Goal: Task Accomplishment & Management: Complete application form

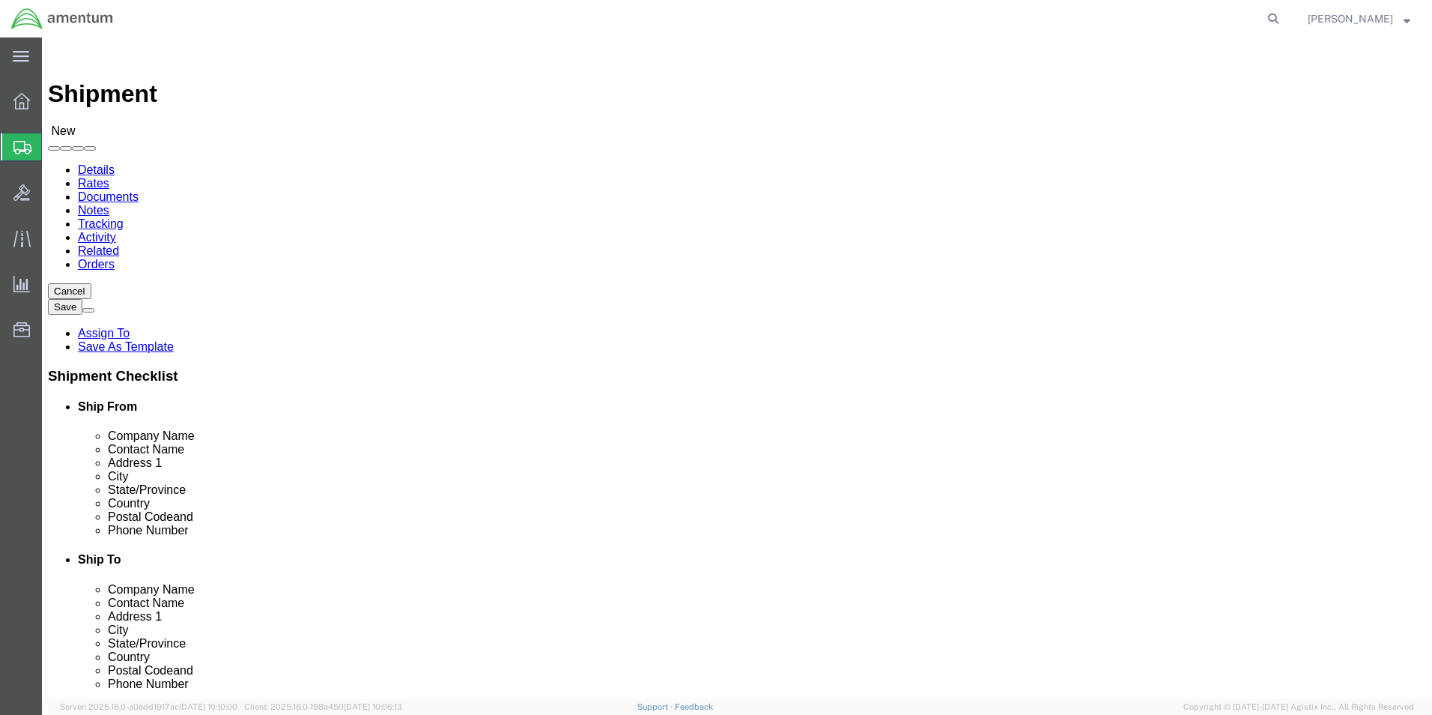
select select
drag, startPoint x: 324, startPoint y: 230, endPoint x: 267, endPoint y: 237, distance: 56.6
type input "EJA"
select select "49930"
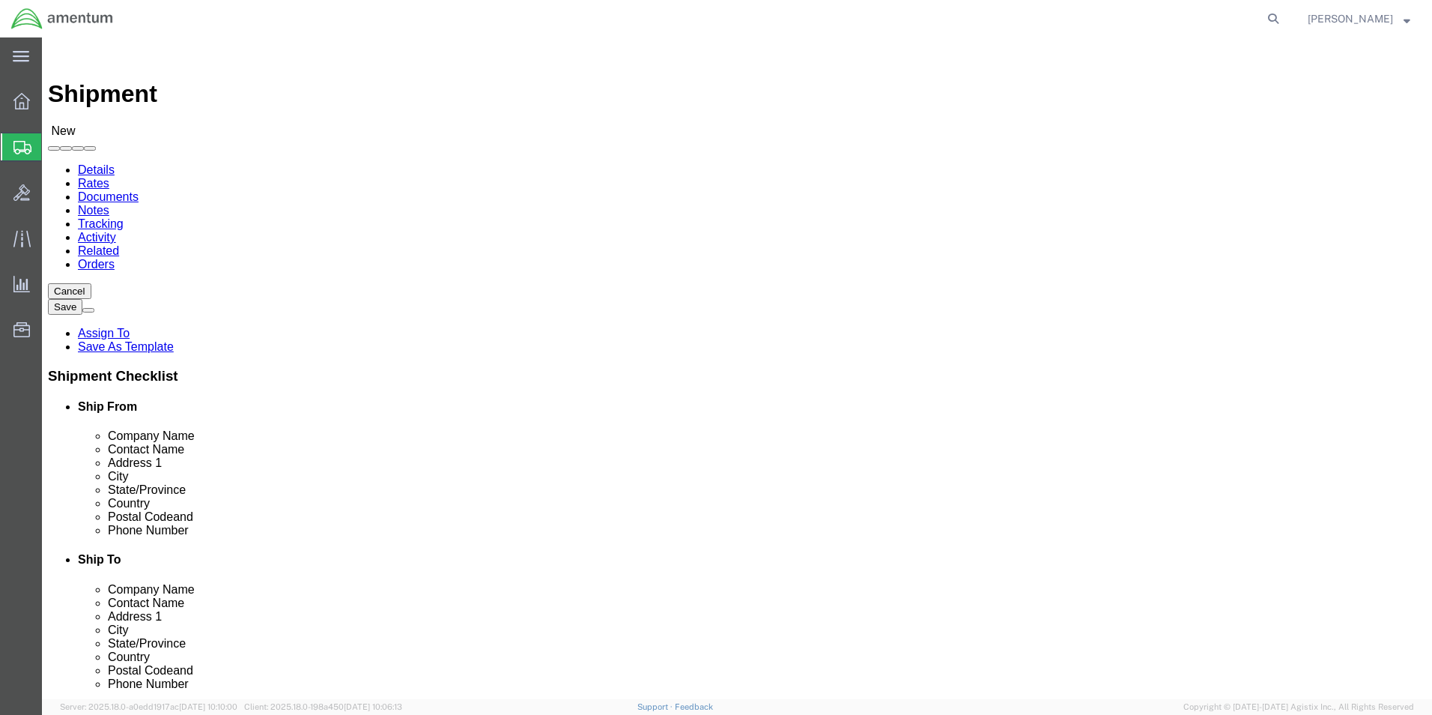
select select "FL"
click input "text"
type input "[PERSON_NAME]"
click input "text"
type input "[PHONE_NUMBER]"
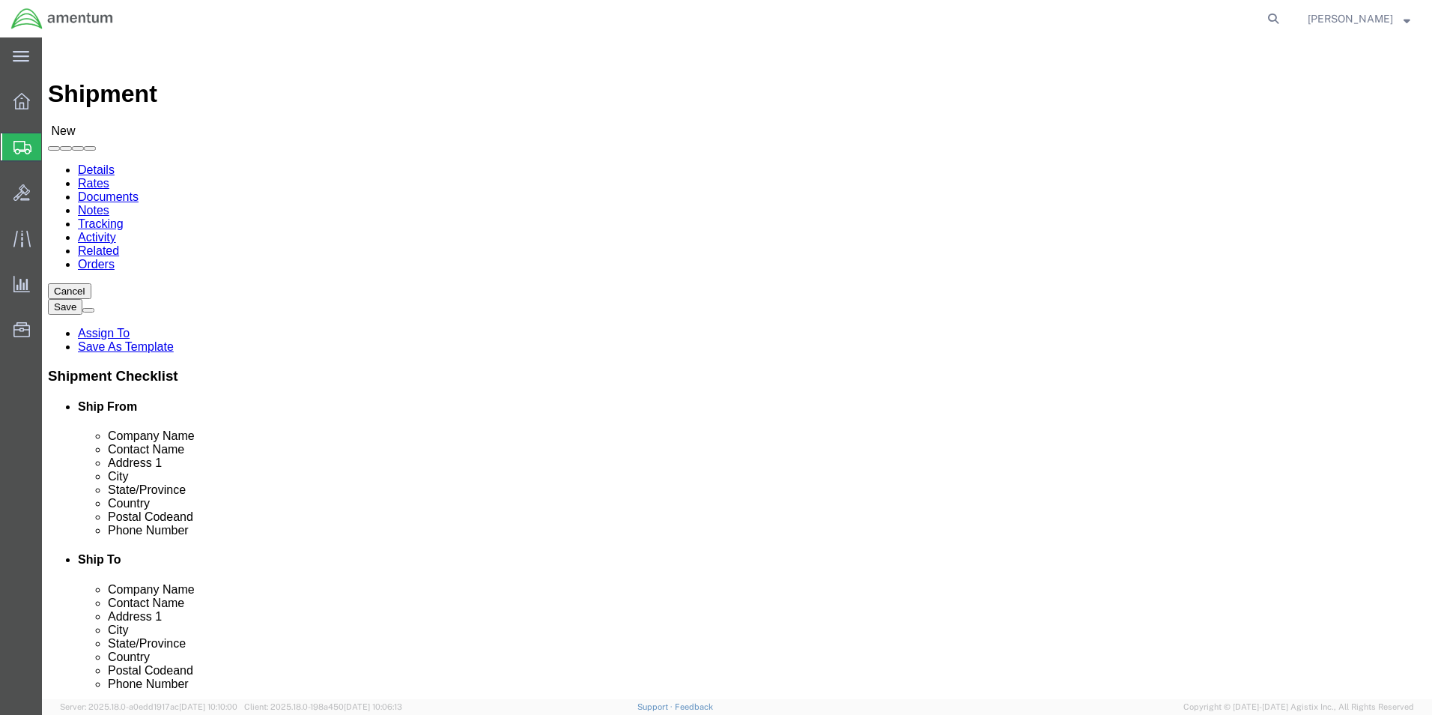
click input "text"
type input "[DOMAIN_NAME][EMAIL_ADDRESS][PERSON_NAME][DOMAIN_NAME]"
click div "Location My Profile Location [PHONE_NUMBER] [PHONE_NUMBER] [PHONE_NUMBER] [PHON…"
type input "wbe"
select select "49918"
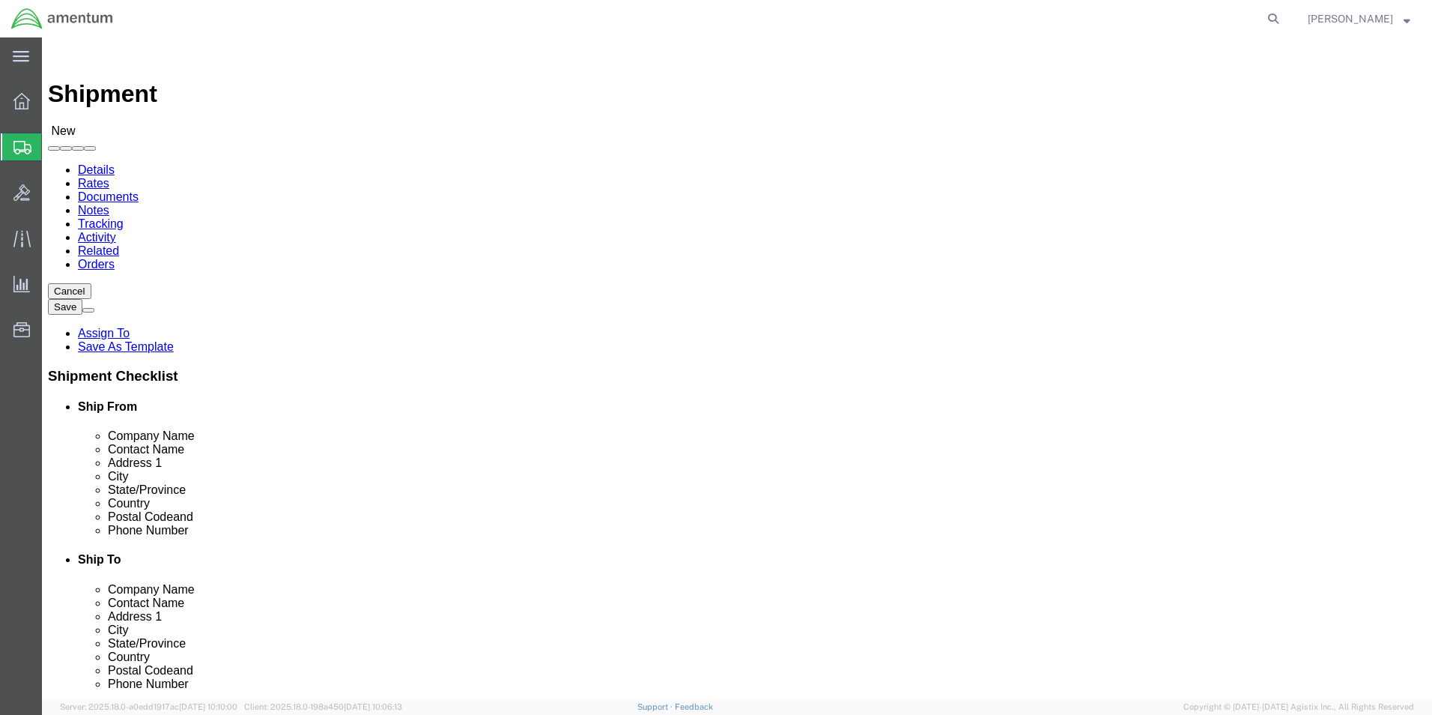
select select "WA"
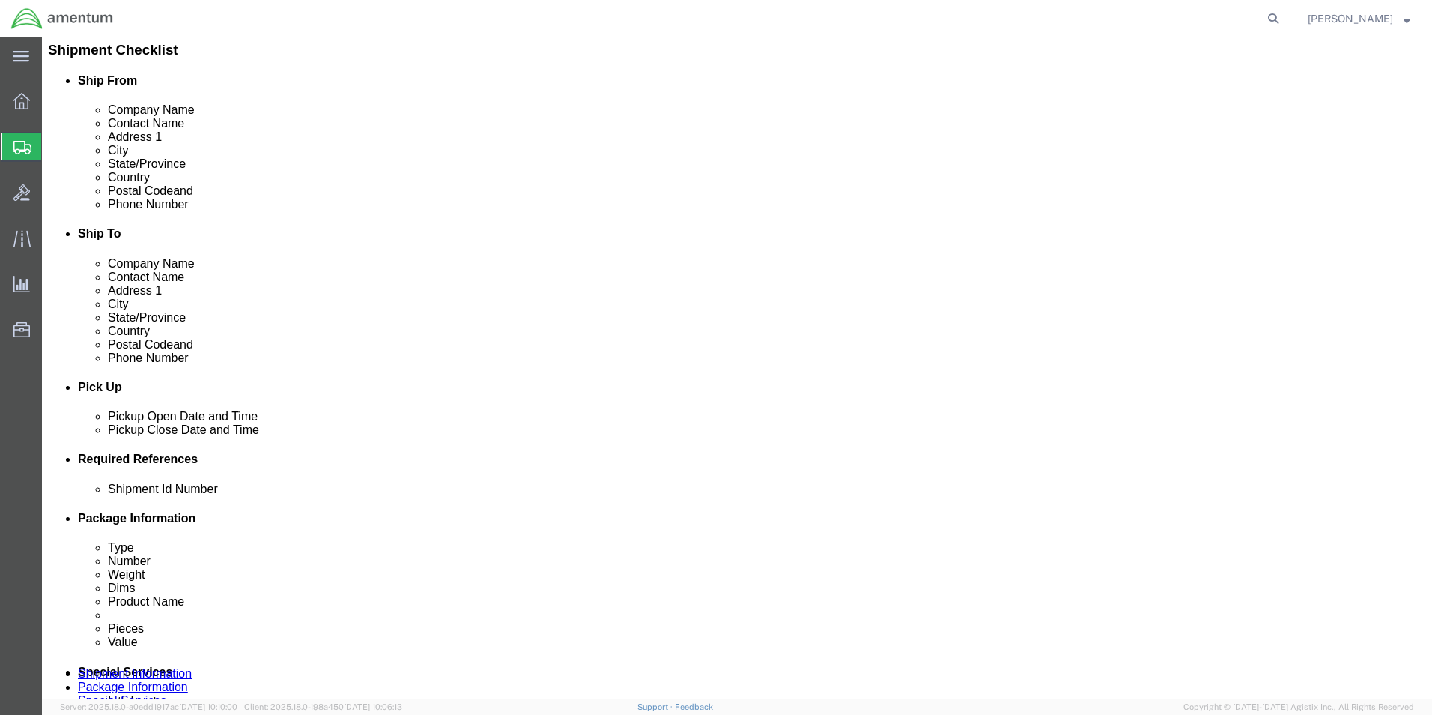
scroll to position [524, 0]
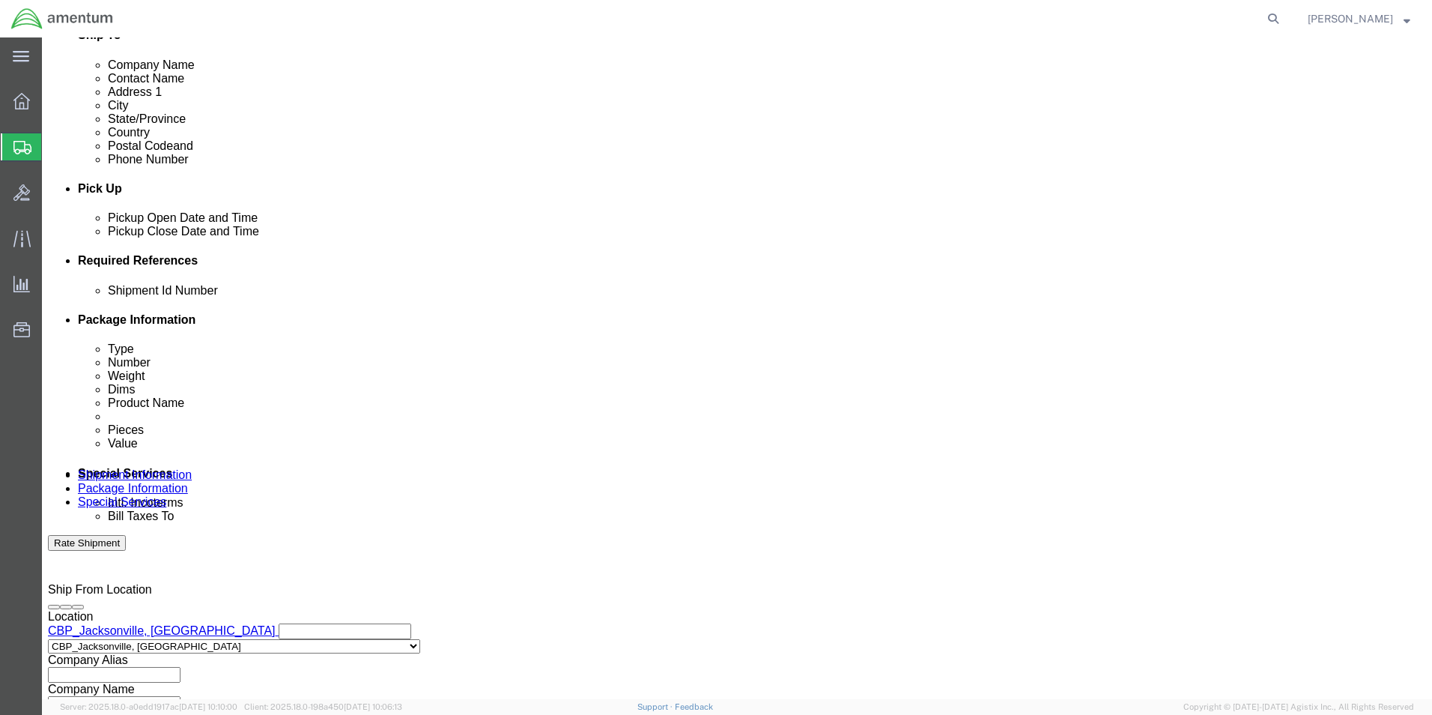
click div "Shipment Id Number"
click input "text"
type input "6118.03.03.2219.000.EJA.0000"
click button "Add reference"
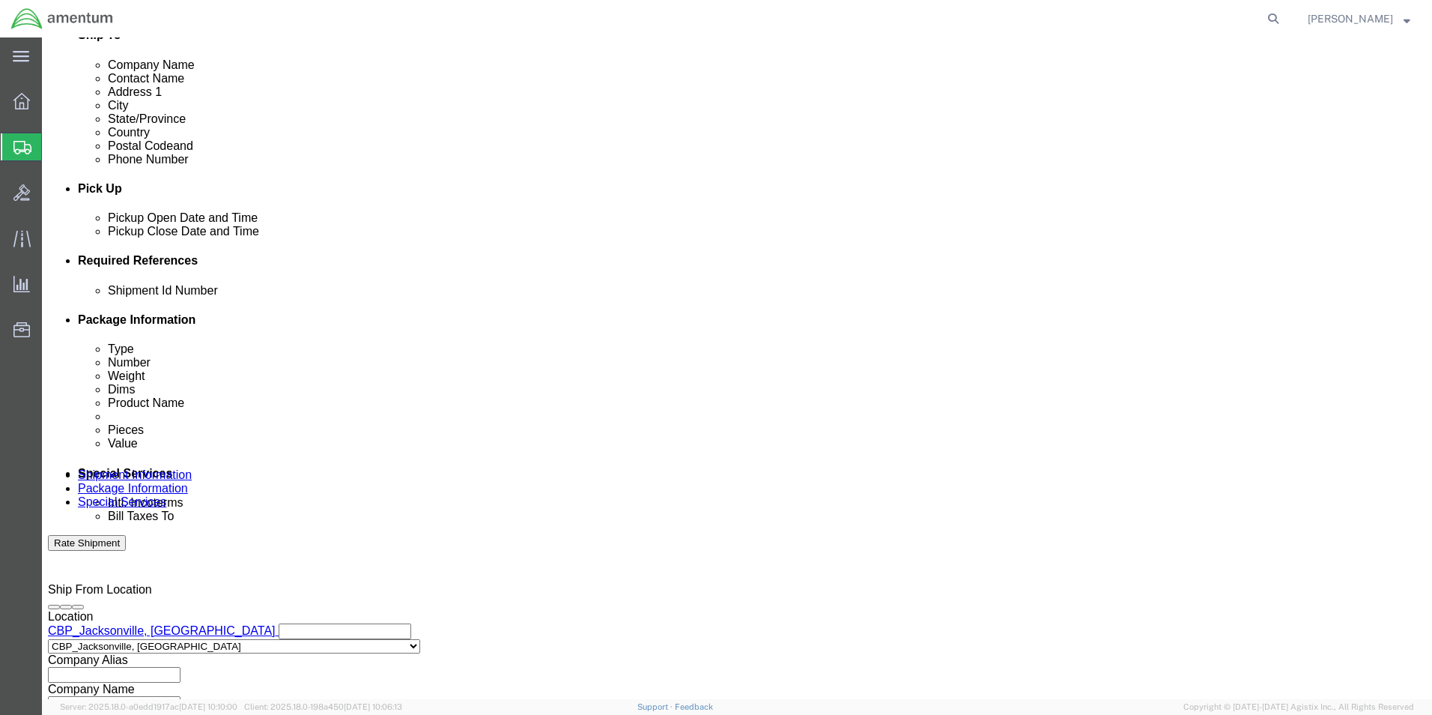
drag, startPoint x: 470, startPoint y: 396, endPoint x: 458, endPoint y: 396, distance: 11.3
click select "Select Account Type Activity ID Airline Appointment Number ASN Batch Request # …"
select select "DEPT"
click select "Select Account Type Activity ID Airline Appointment Number ASN Batch Request # …"
click input "text"
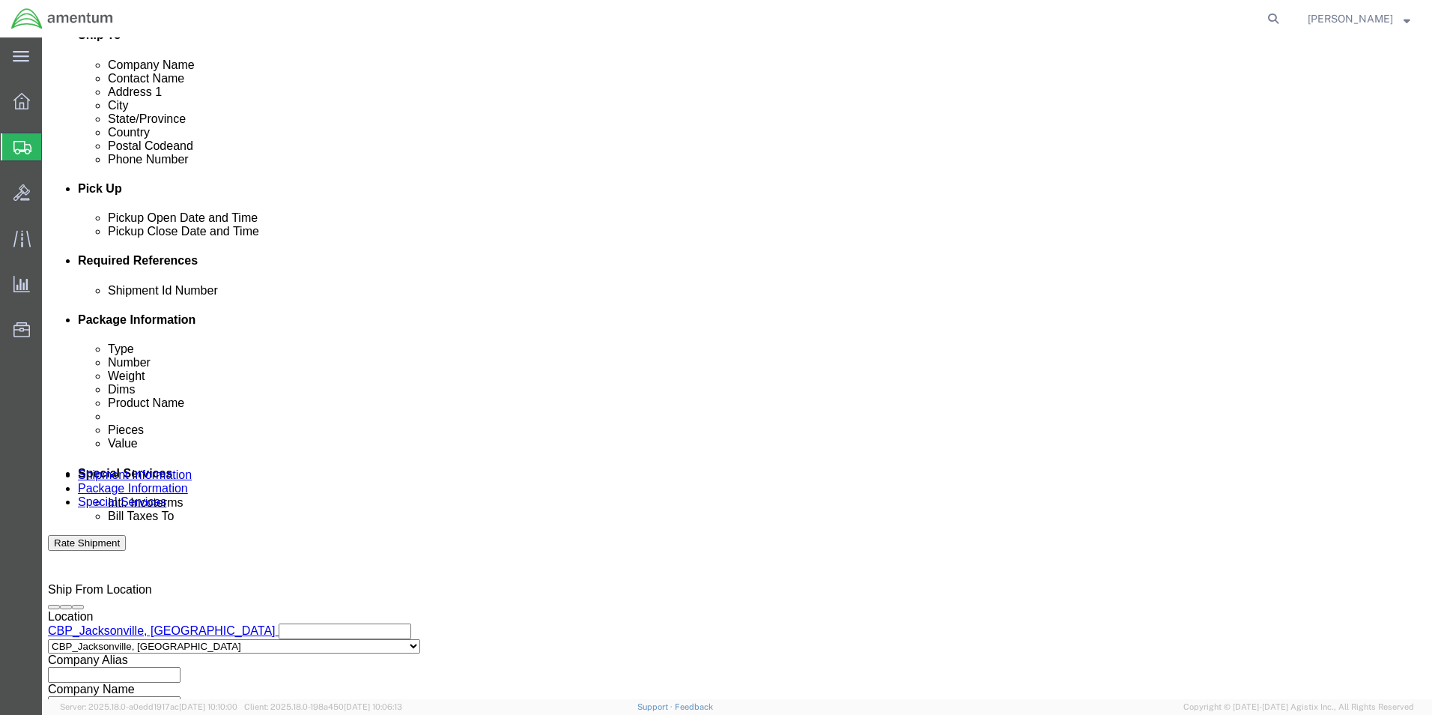
type input "c"
type input "CBP"
click select "Select Account Type Activity ID Airline Appointment Number ASN Batch Request # …"
select select "CUSTREF"
click select "Select Account Type Activity ID Airline Appointment Number ASN Batch Request # …"
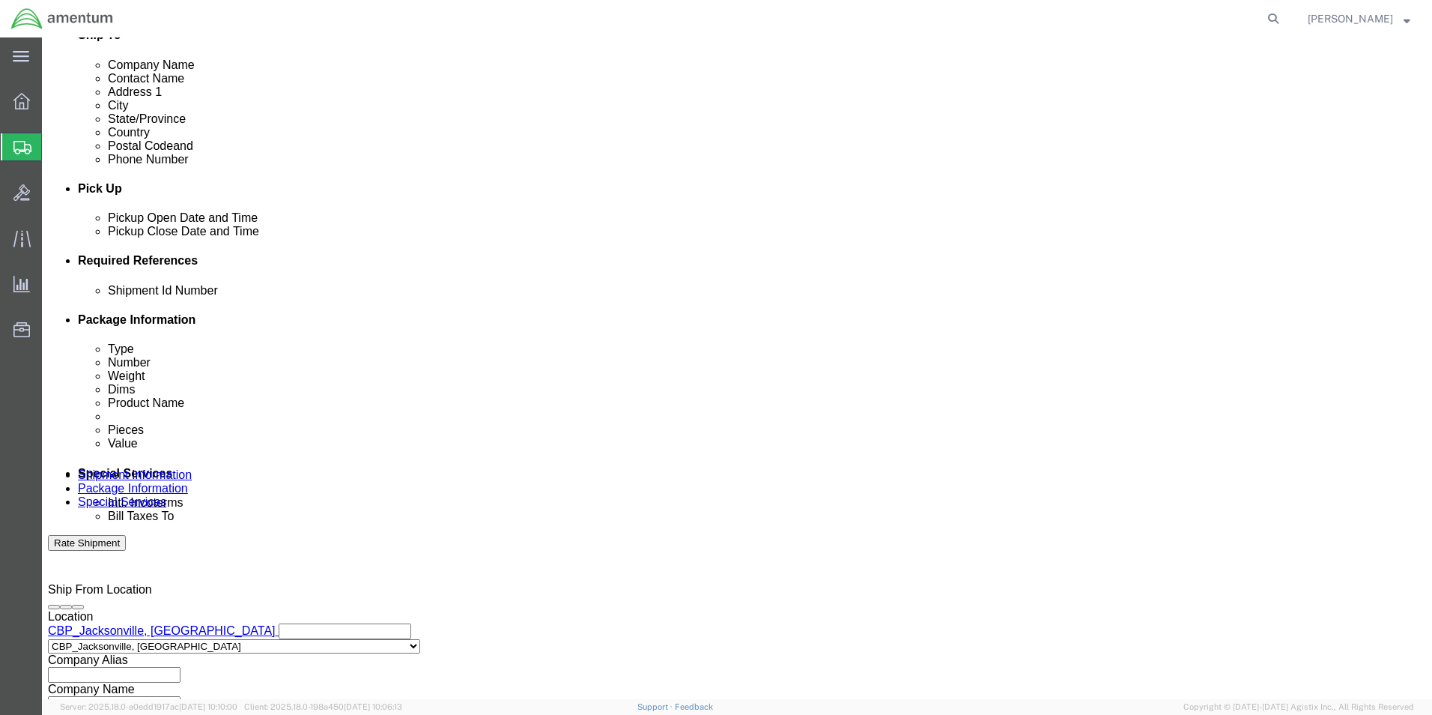
click input "text"
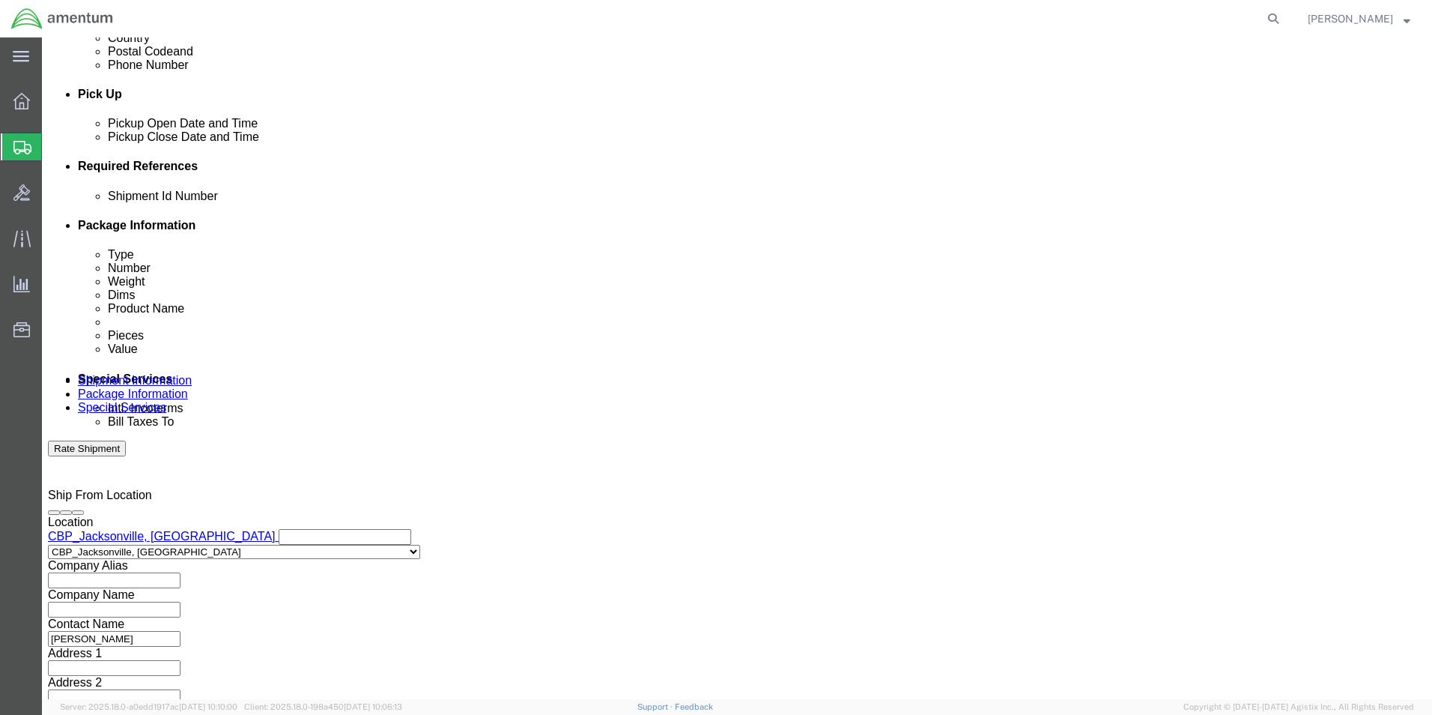
scroll to position [625, 0]
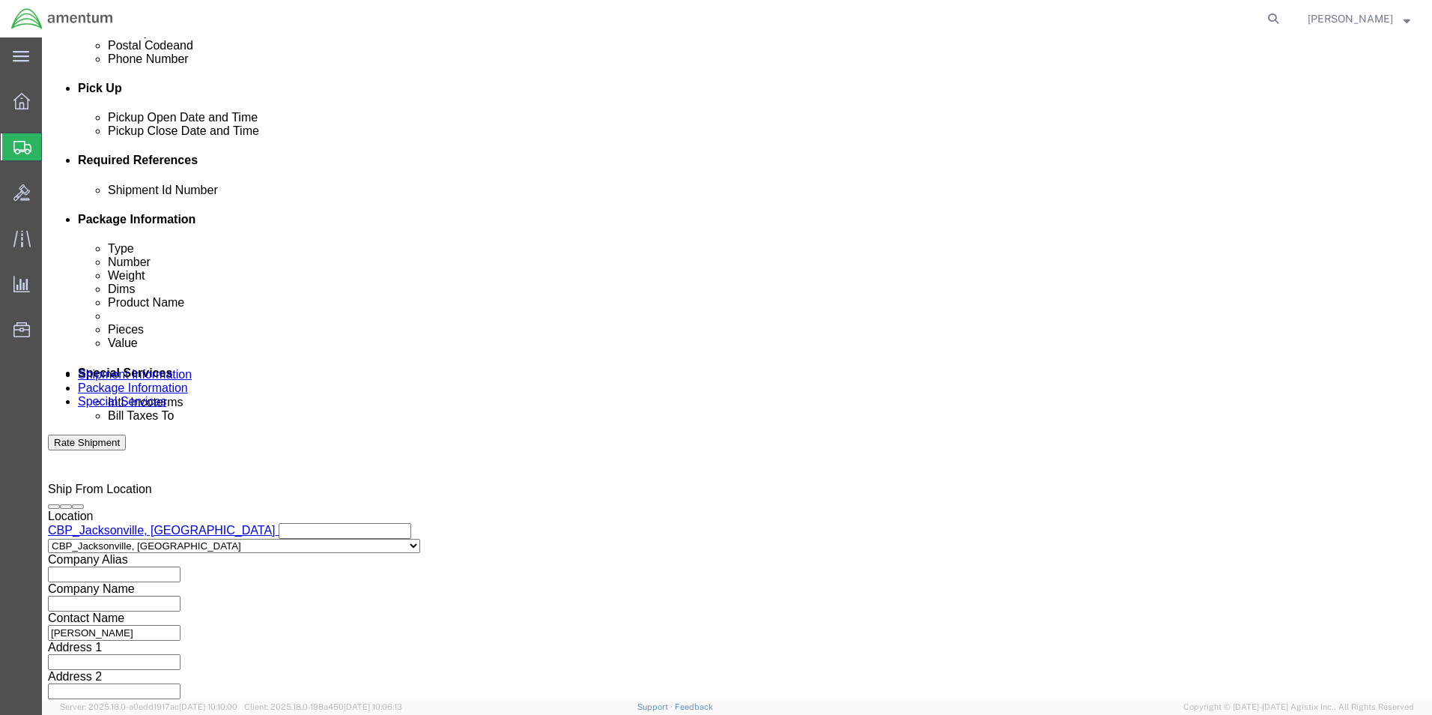
type input "FIRE EXTINGUISHER"
click button "Continue"
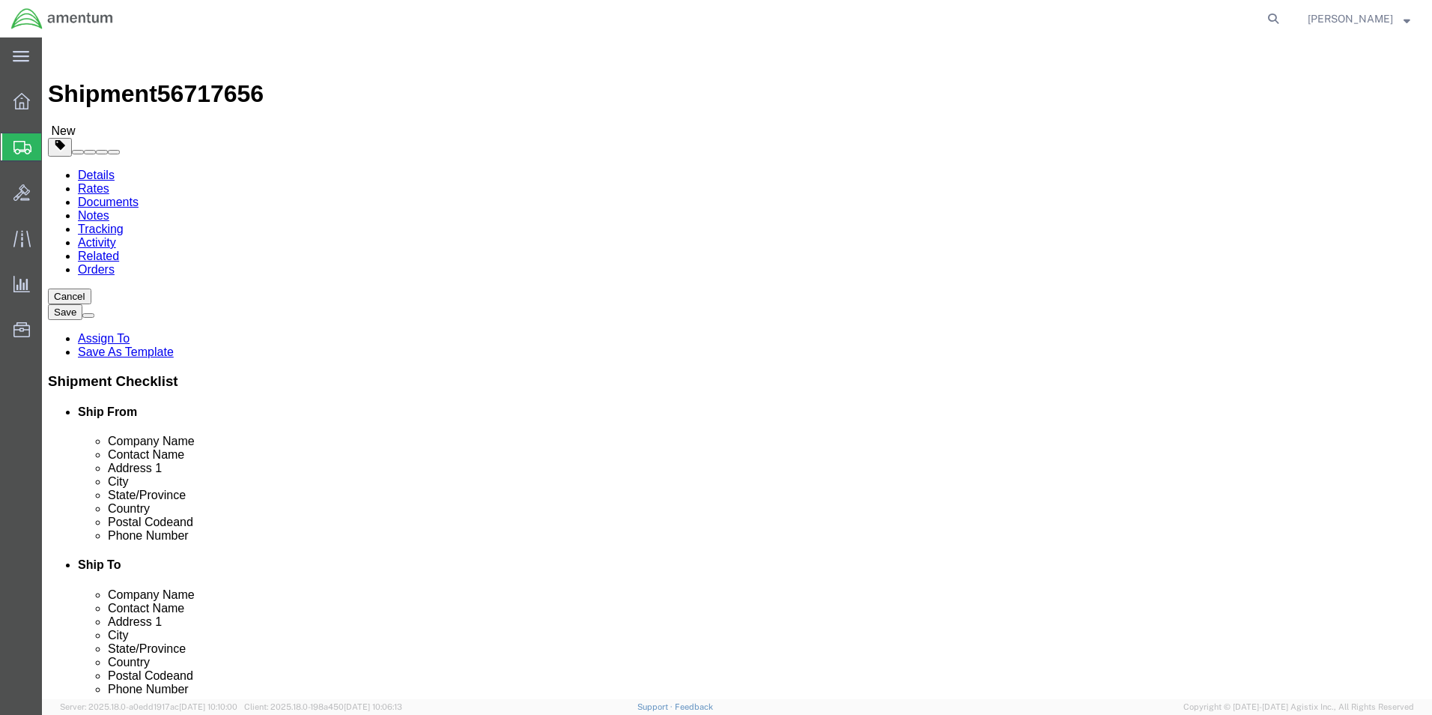
click input "text"
click select "Select BCK Boxes Bale(s) Basket(s) Bolt(s) Bottle(s) Buckets Bulk Bundle(s) Can…"
select select "SBX"
click select "Select BCK Boxes Bale(s) Basket(s) Bolt(s) Bottle(s) Buckets Bulk Bundle(s) Can…"
type input "12.25"
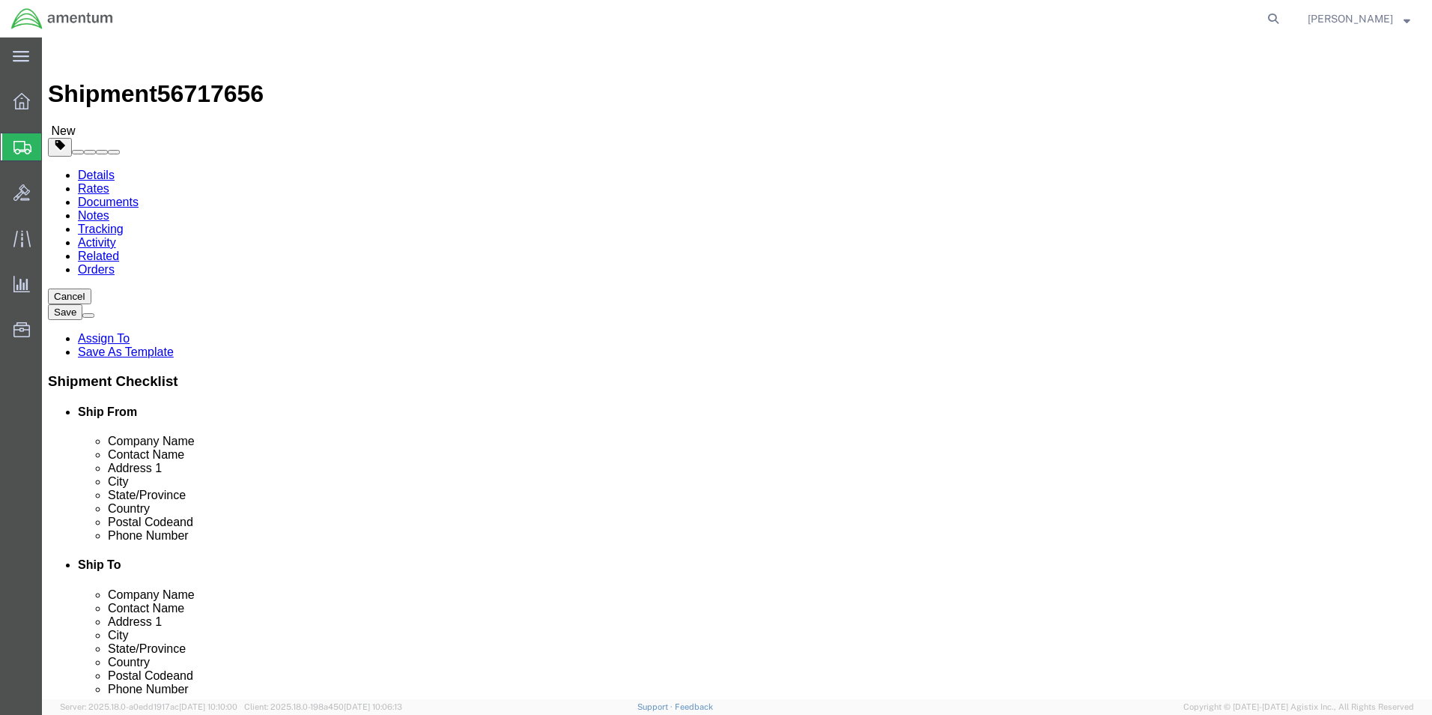
type input "11.00"
type input "1.50"
click input "0.00"
type input "5.00"
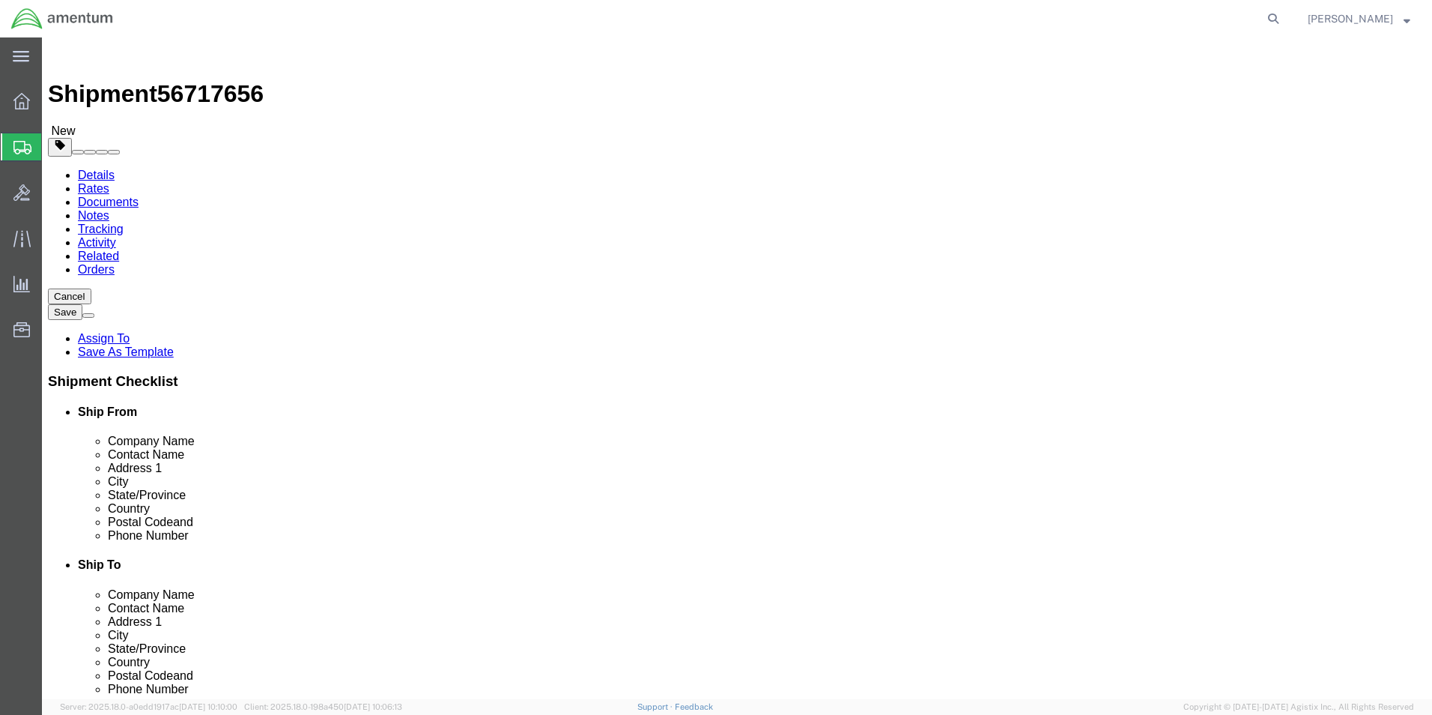
click link "Add Content"
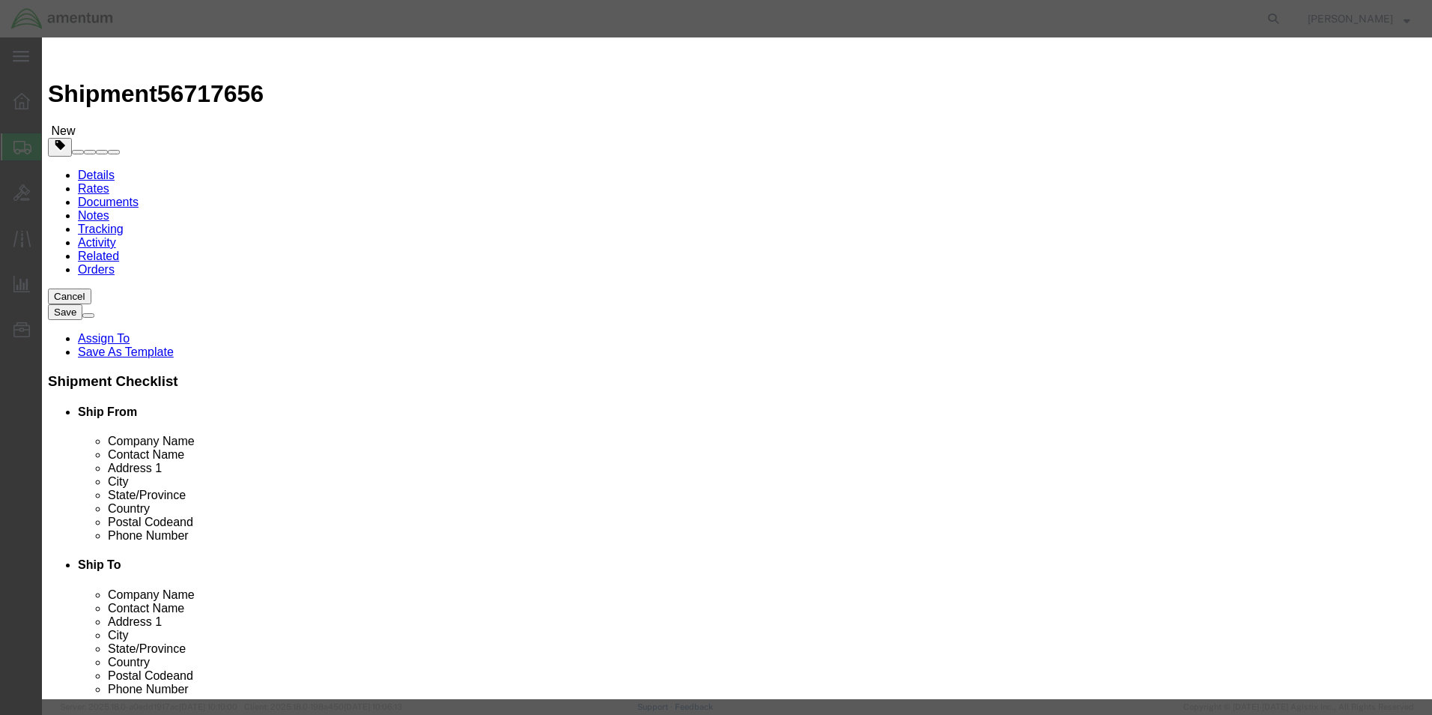
click div "Commodity library"
click input "text"
type input "B"
type input "14A"
click h3 "Add content"
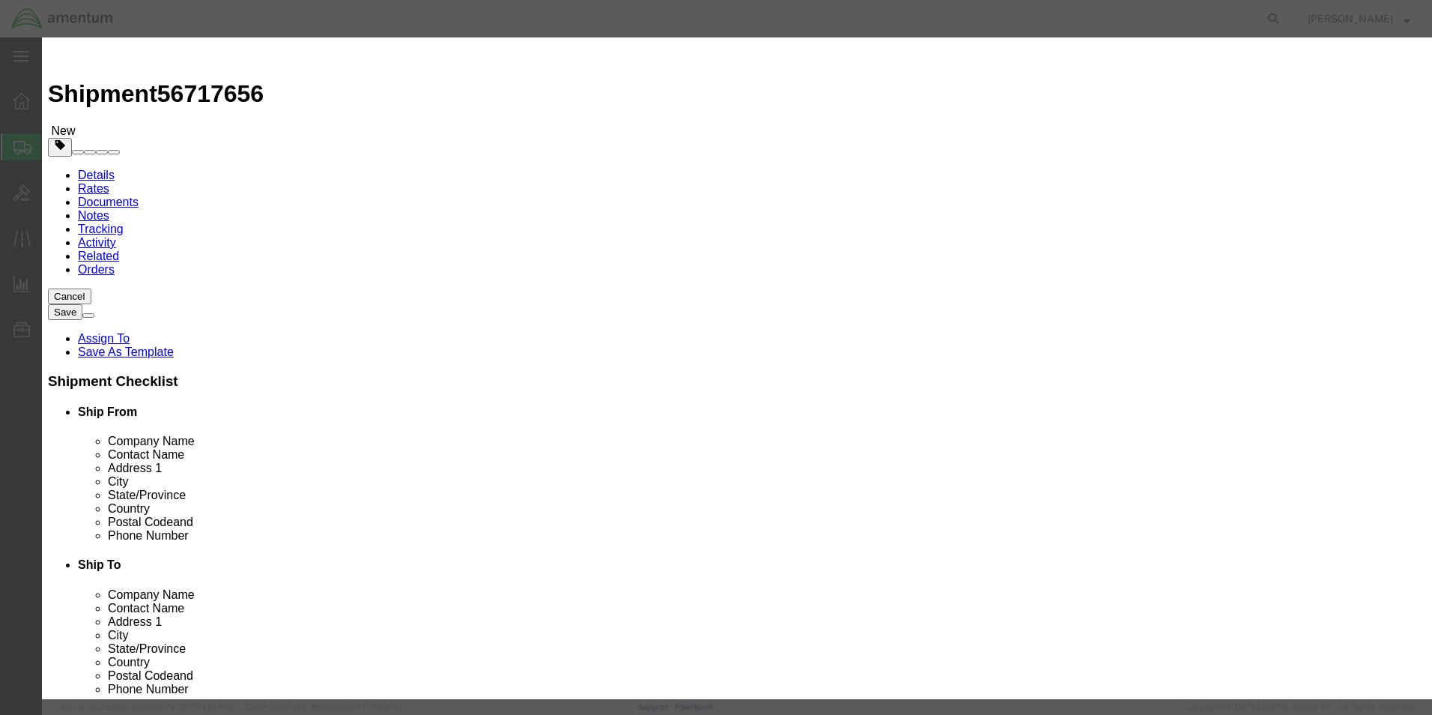
click input "0"
type input "8"
click input "text"
type input "20.00"
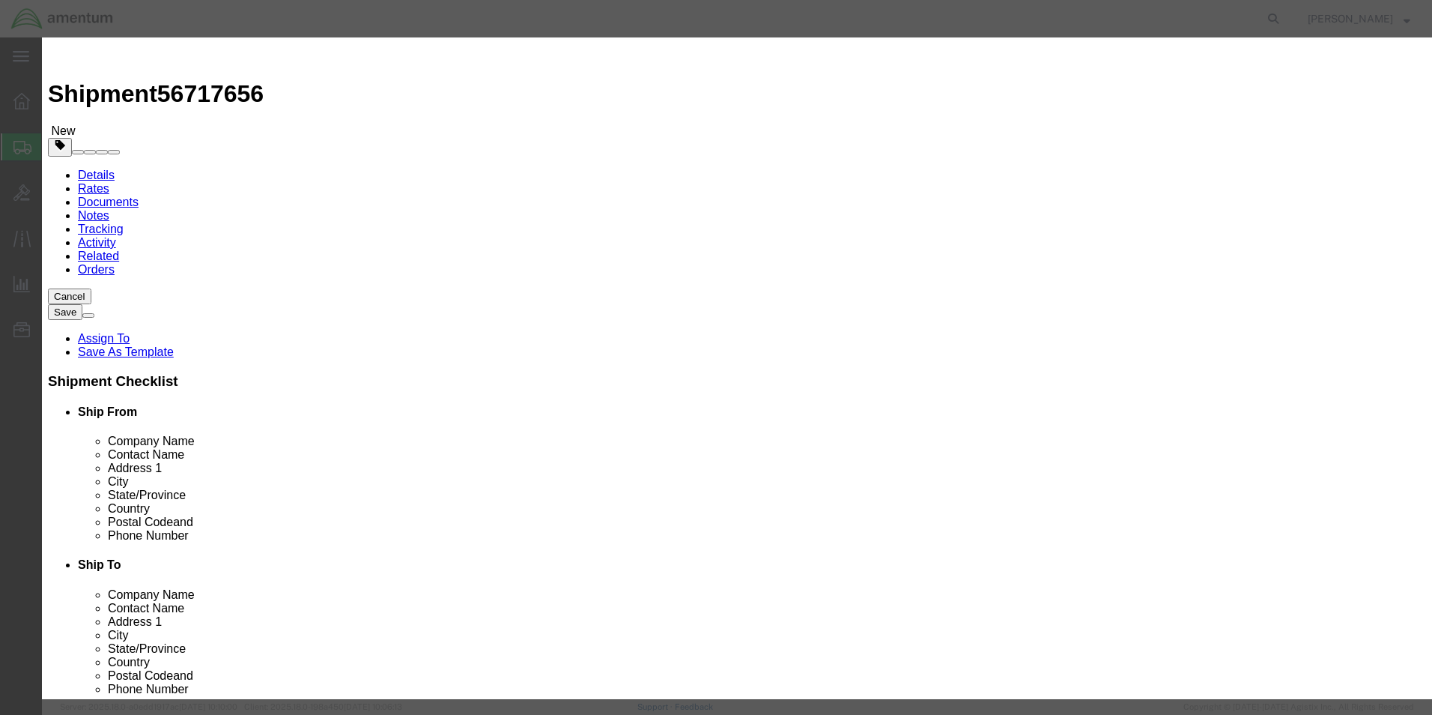
click button "Save & Close"
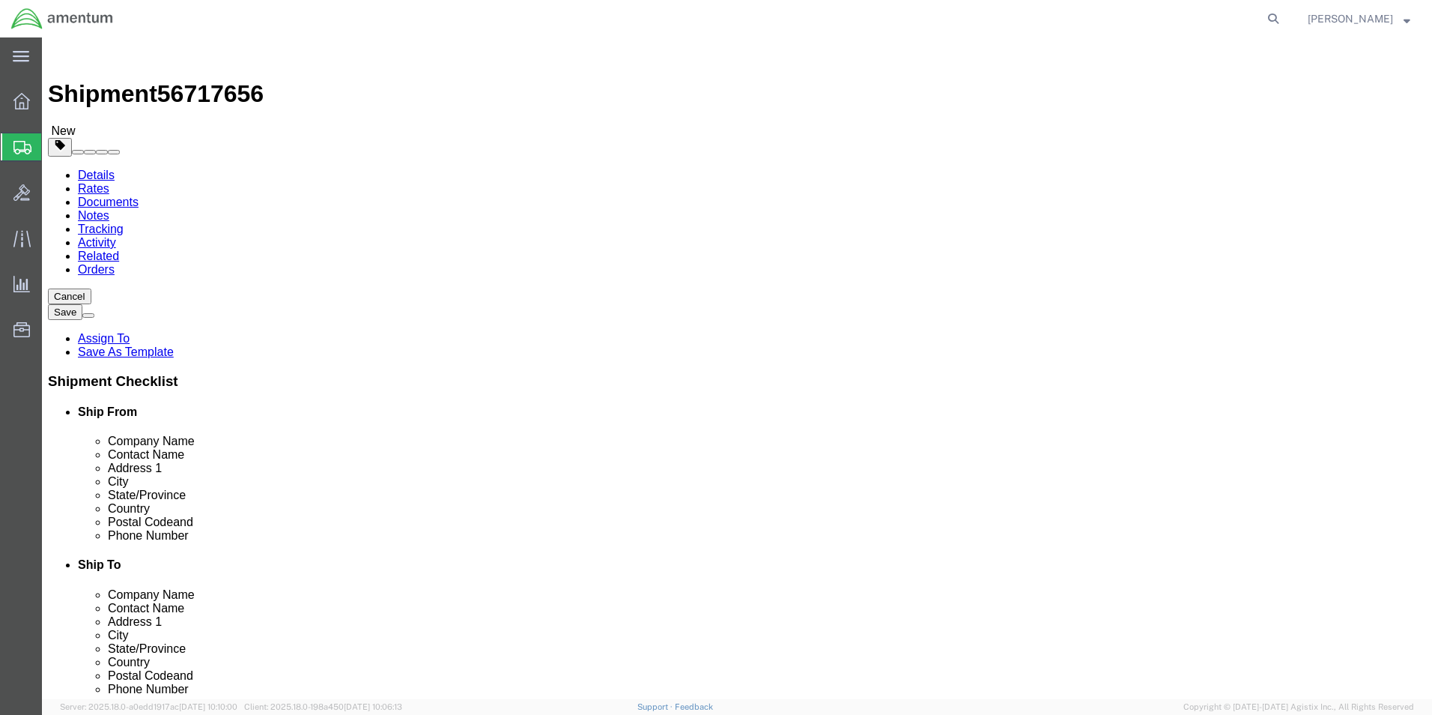
click button "Rate Shipment"
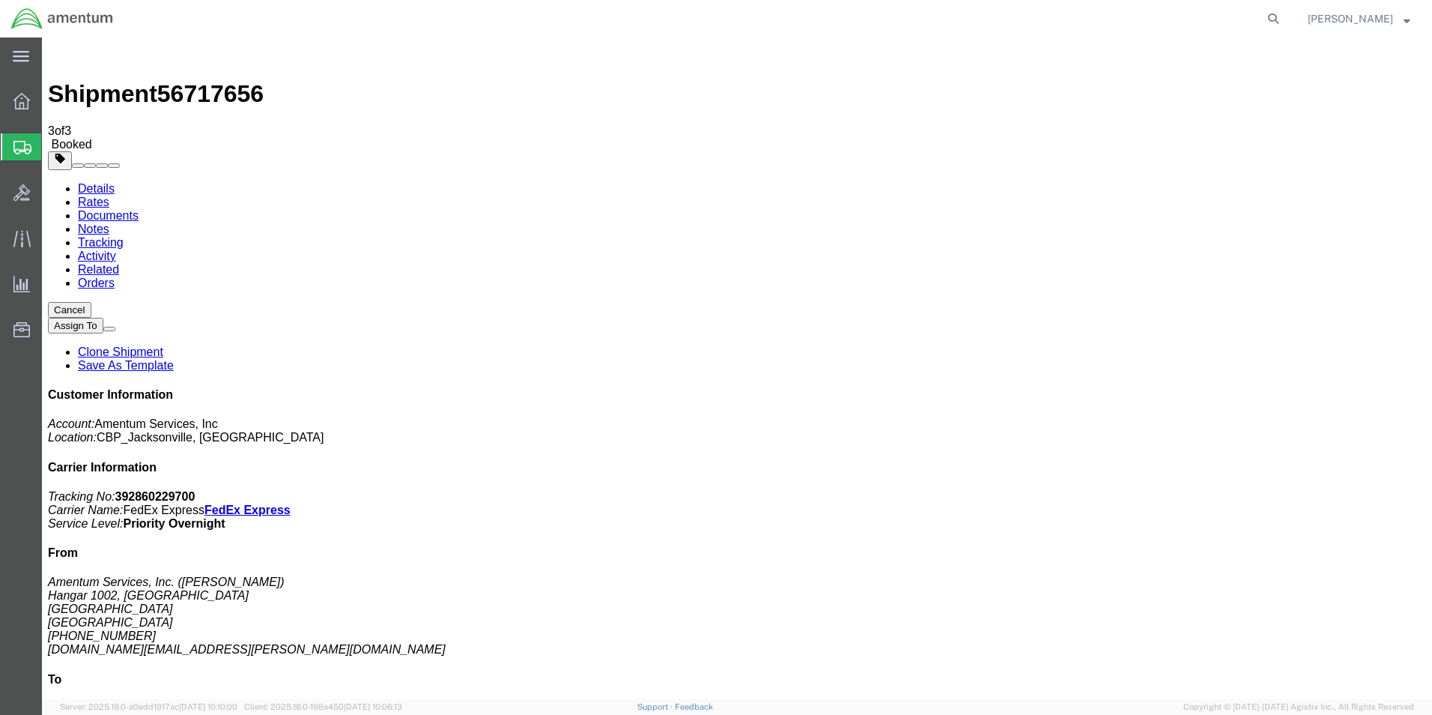
click at [196, 490] on b "392860229700" at bounding box center [155, 496] width 80 height 13
copy b "392860229700"
drag, startPoint x: 130, startPoint y: 266, endPoint x: 668, endPoint y: 326, distance: 541.2
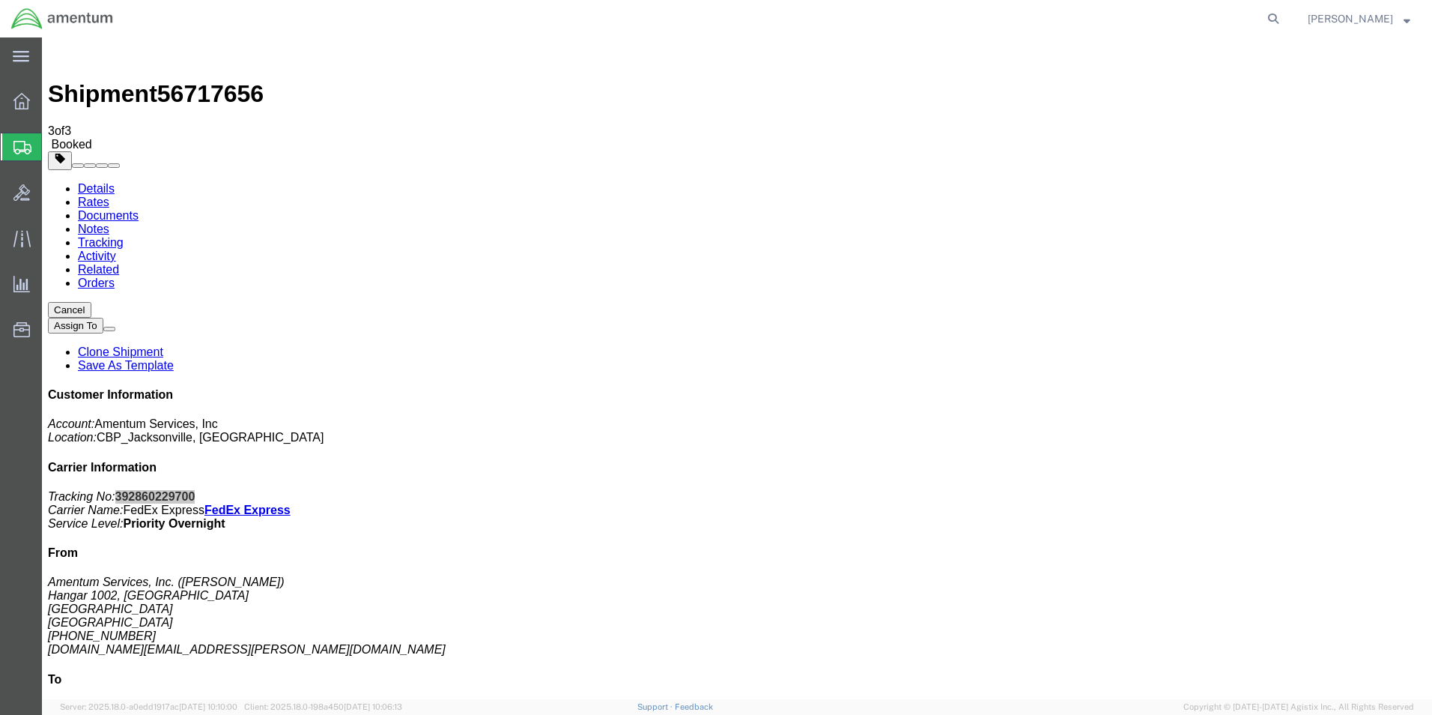
click at [0, 0] on span "Create Shipment" at bounding box center [0, 0] width 0 height 0
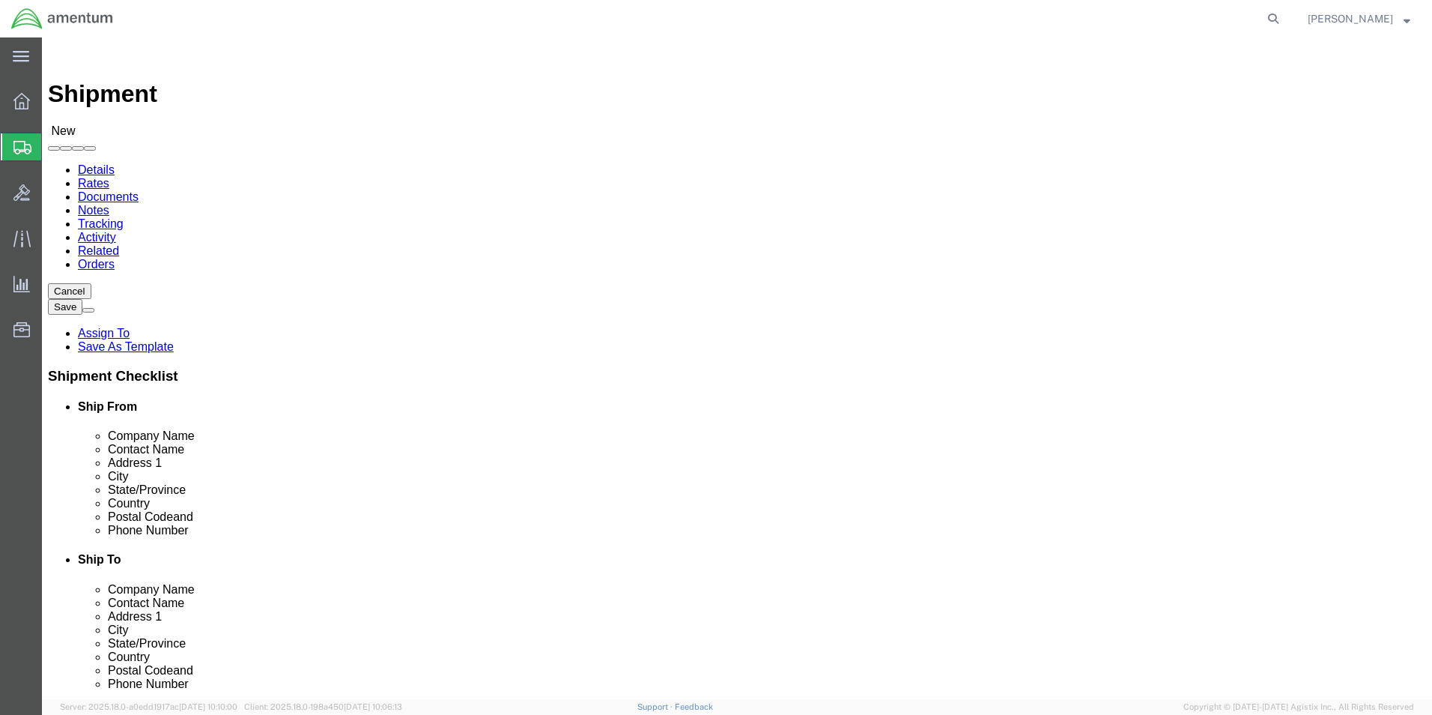
type input "EJA"
select select "49930"
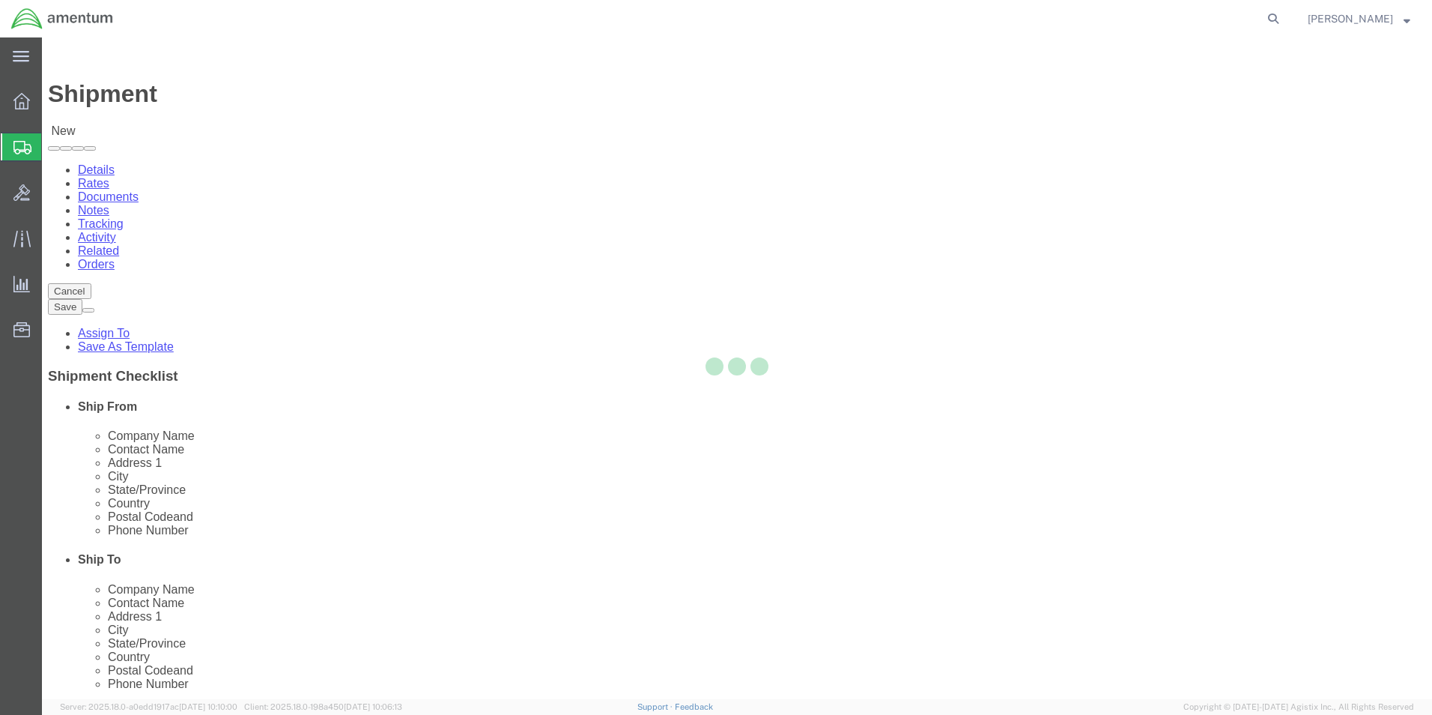
select select "FL"
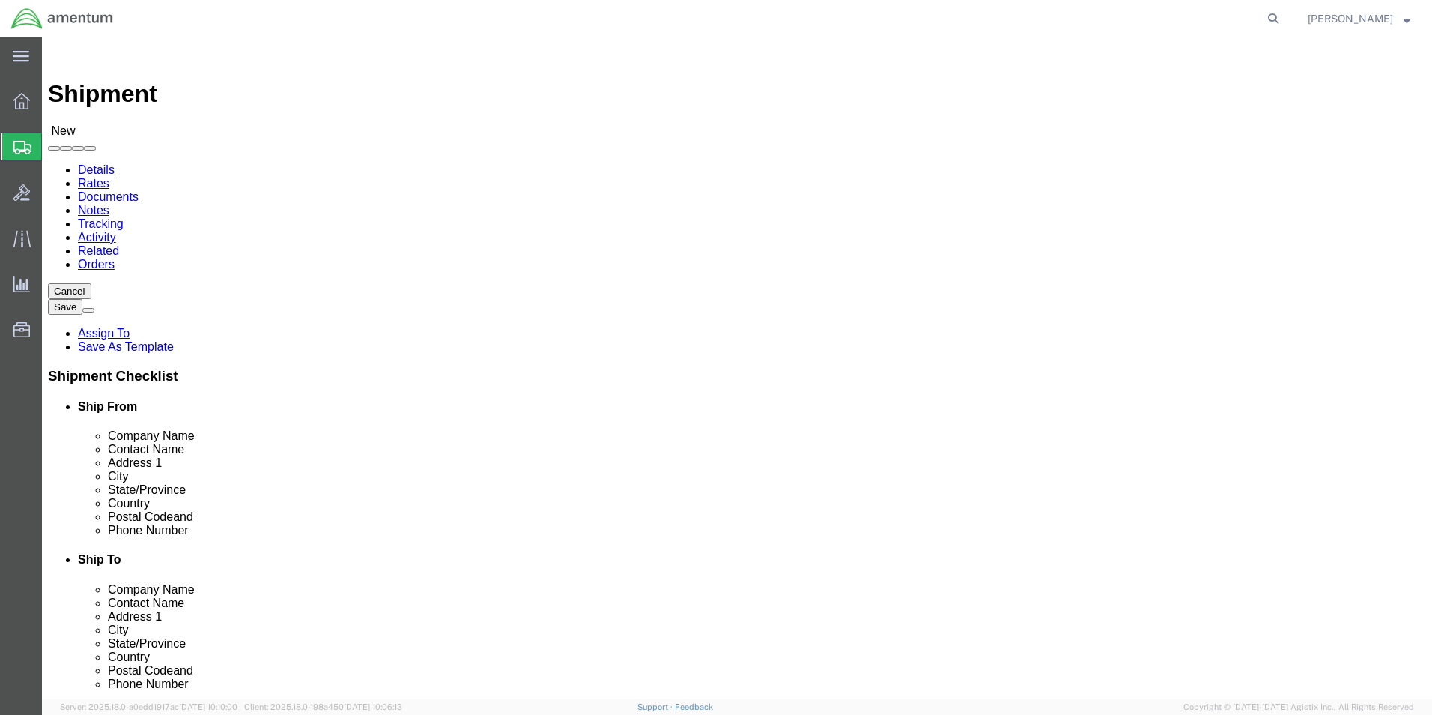
click input "text"
type input "[PERSON_NAME]"
click input "text"
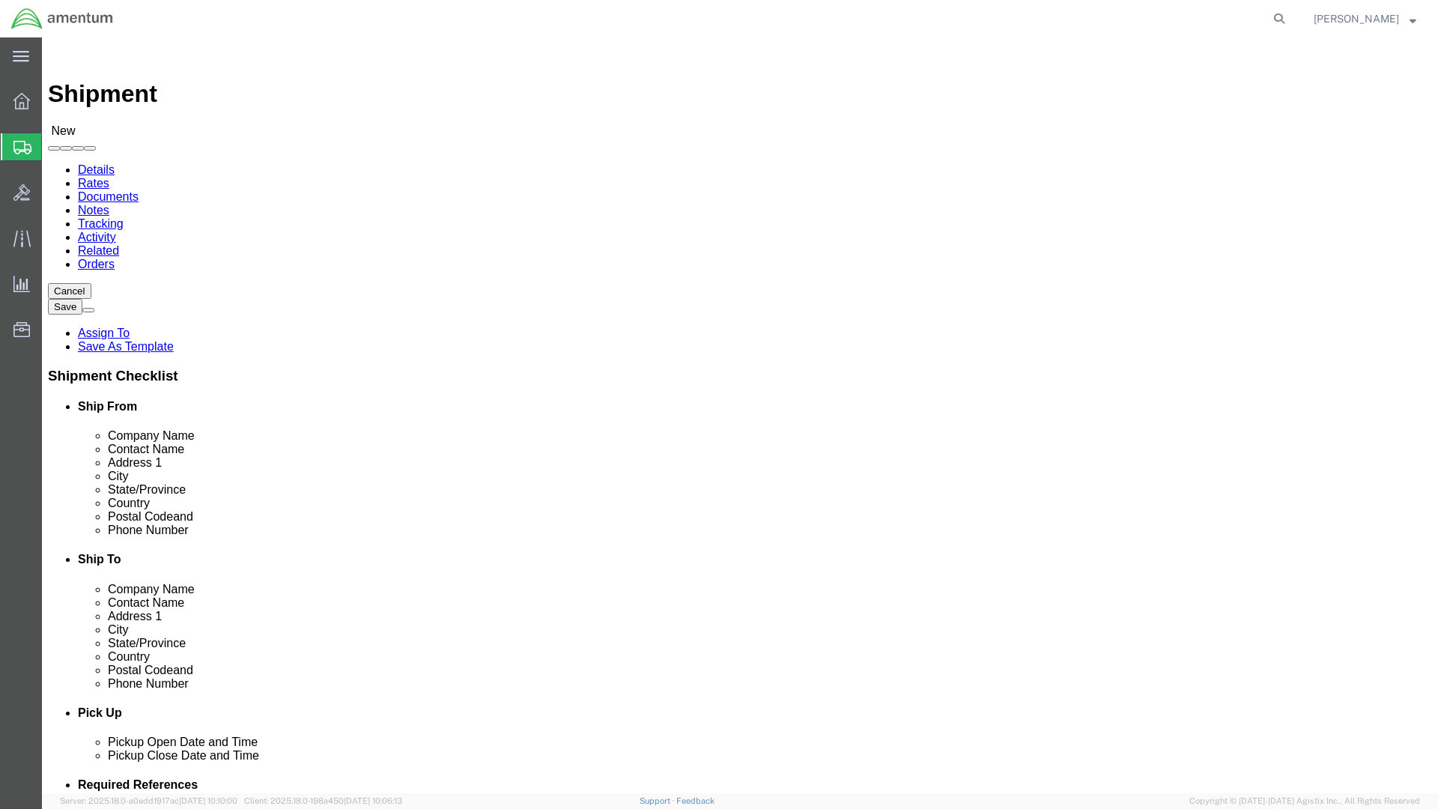
type input "[PHONE_NUMBER]"
drag, startPoint x: 858, startPoint y: 206, endPoint x: 837, endPoint y: 218, distance: 24.2
click div "Location Select Select My Profile Location [PHONE_NUMBER] [PHONE_NUMBER] [PHONE…"
click input "text"
type input "[DOMAIN_NAME][EMAIL_ADDRESS][PERSON_NAME][DOMAIN_NAME]"
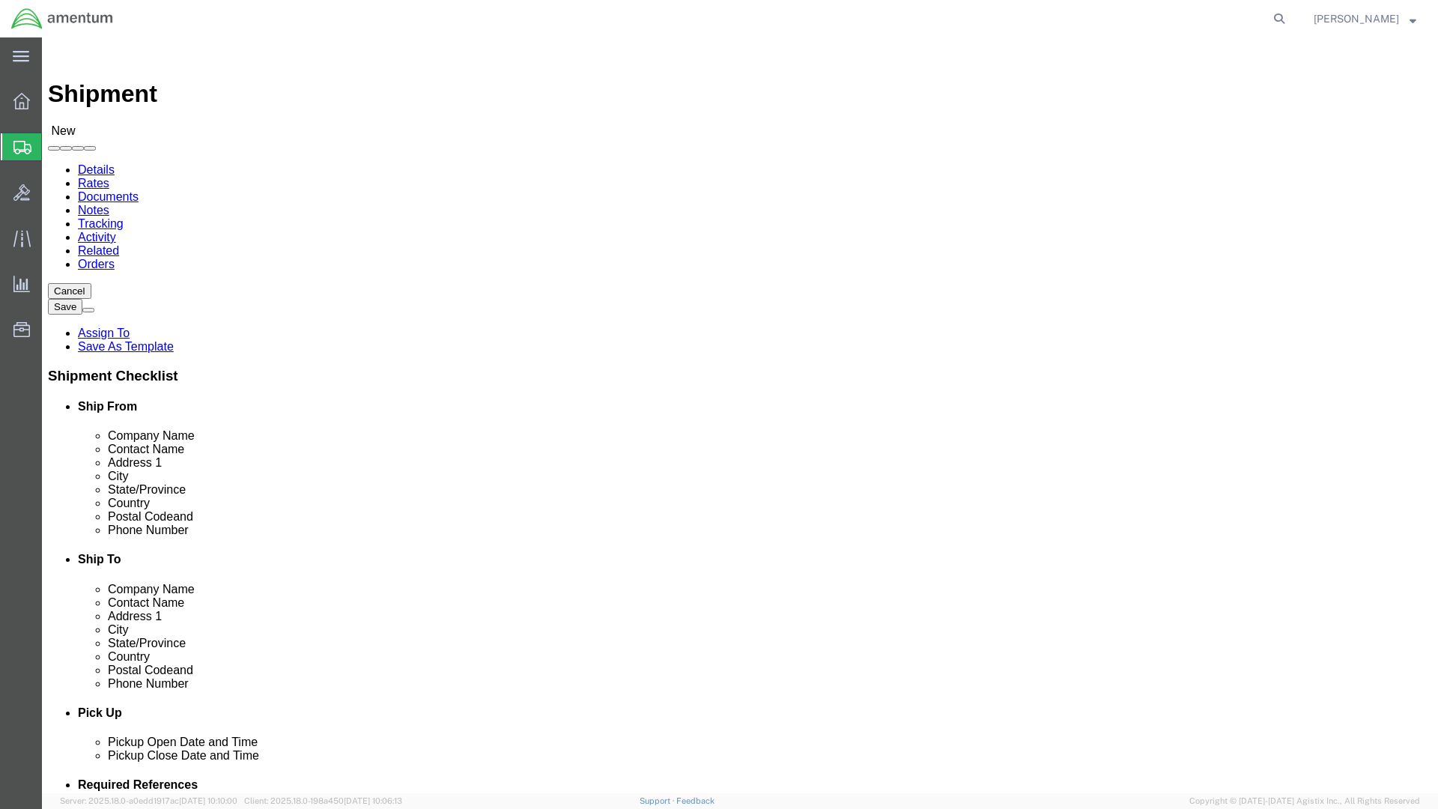
type input "m"
type input "eho"
select select "49929"
select select "[GEOGRAPHIC_DATA]"
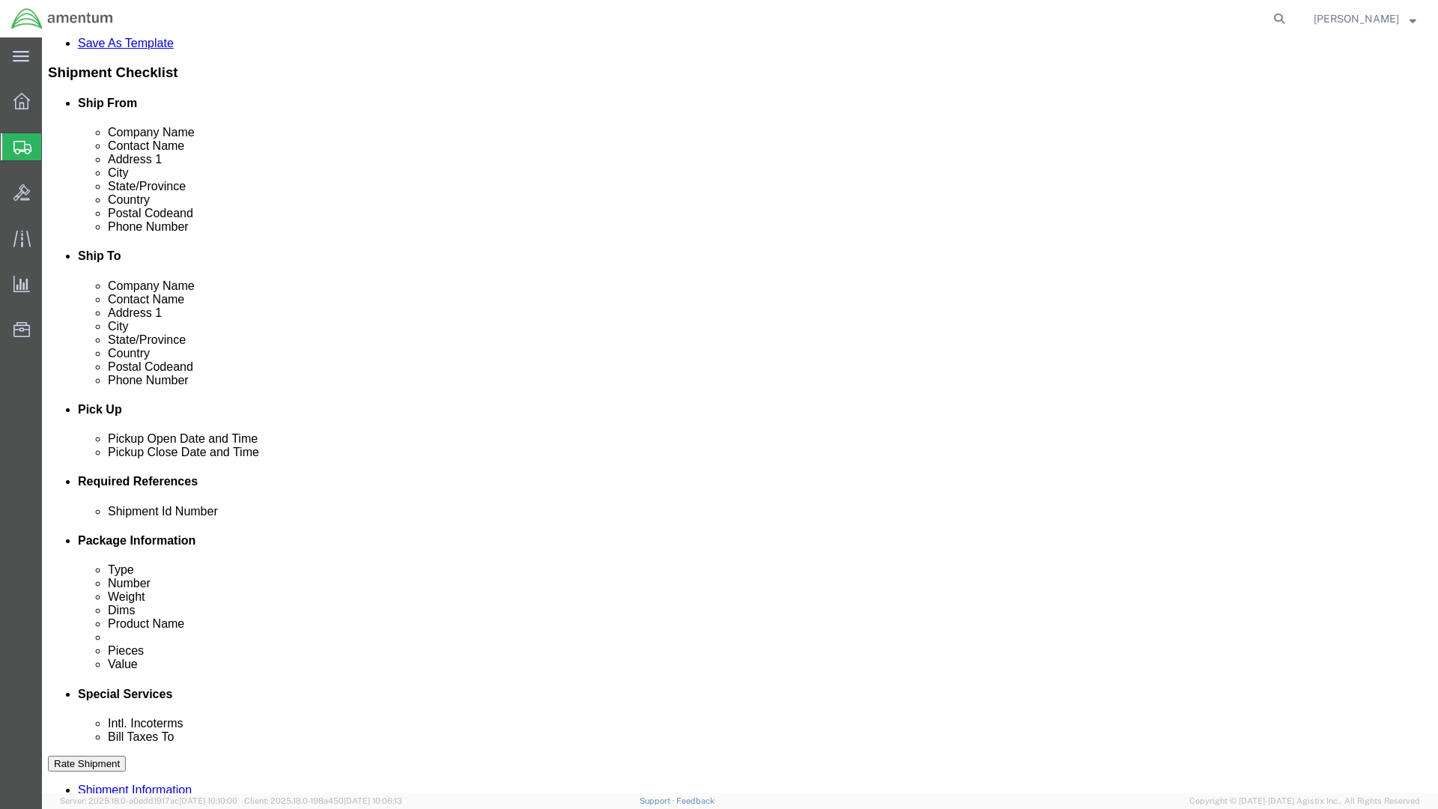
scroll to position [375, 0]
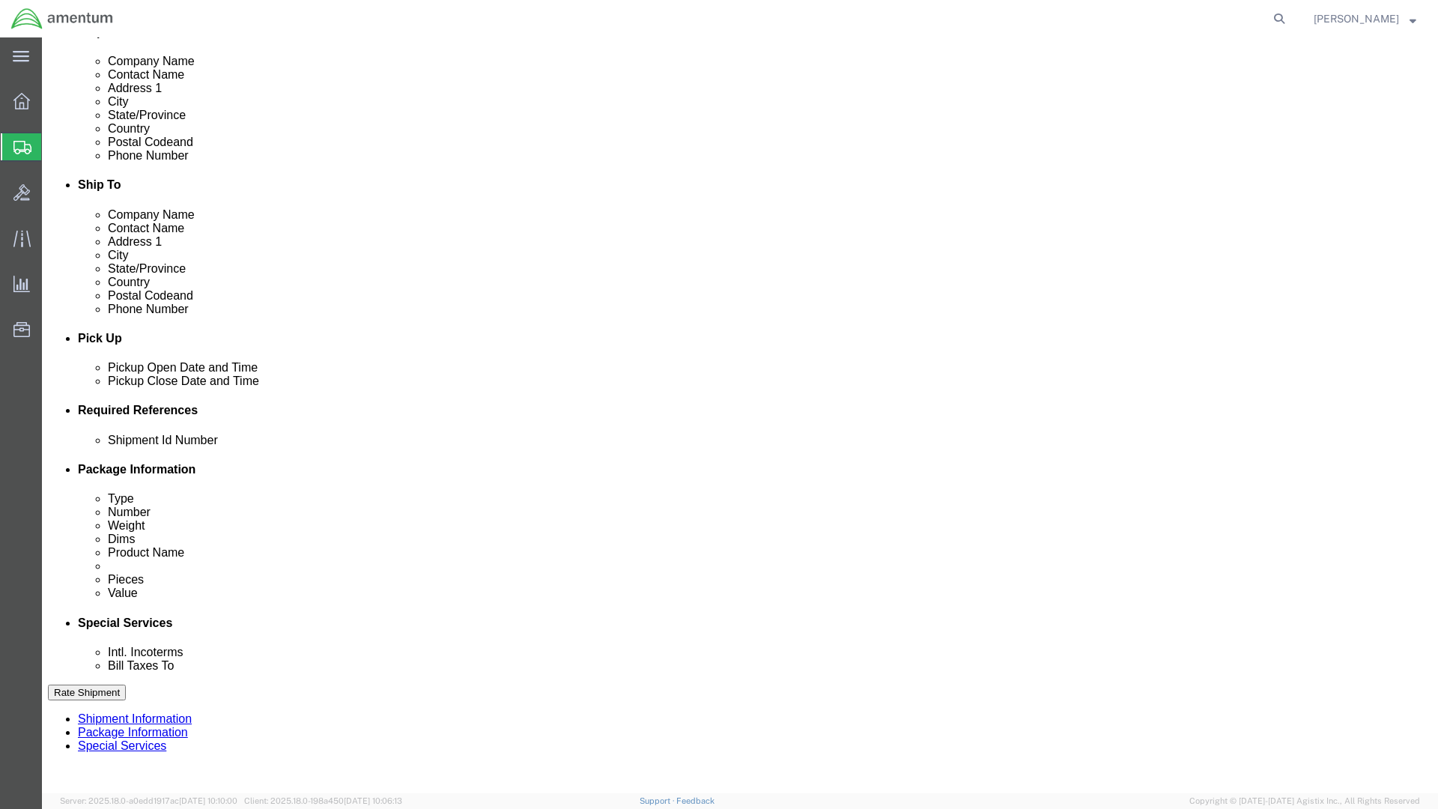
drag, startPoint x: 226, startPoint y: 559, endPoint x: 235, endPoint y: 550, distance: 12.7
click div "Shipment Id Number"
click input "text"
type input "6118.03.03.2219.000.EJA.0000"
click button "Add reference"
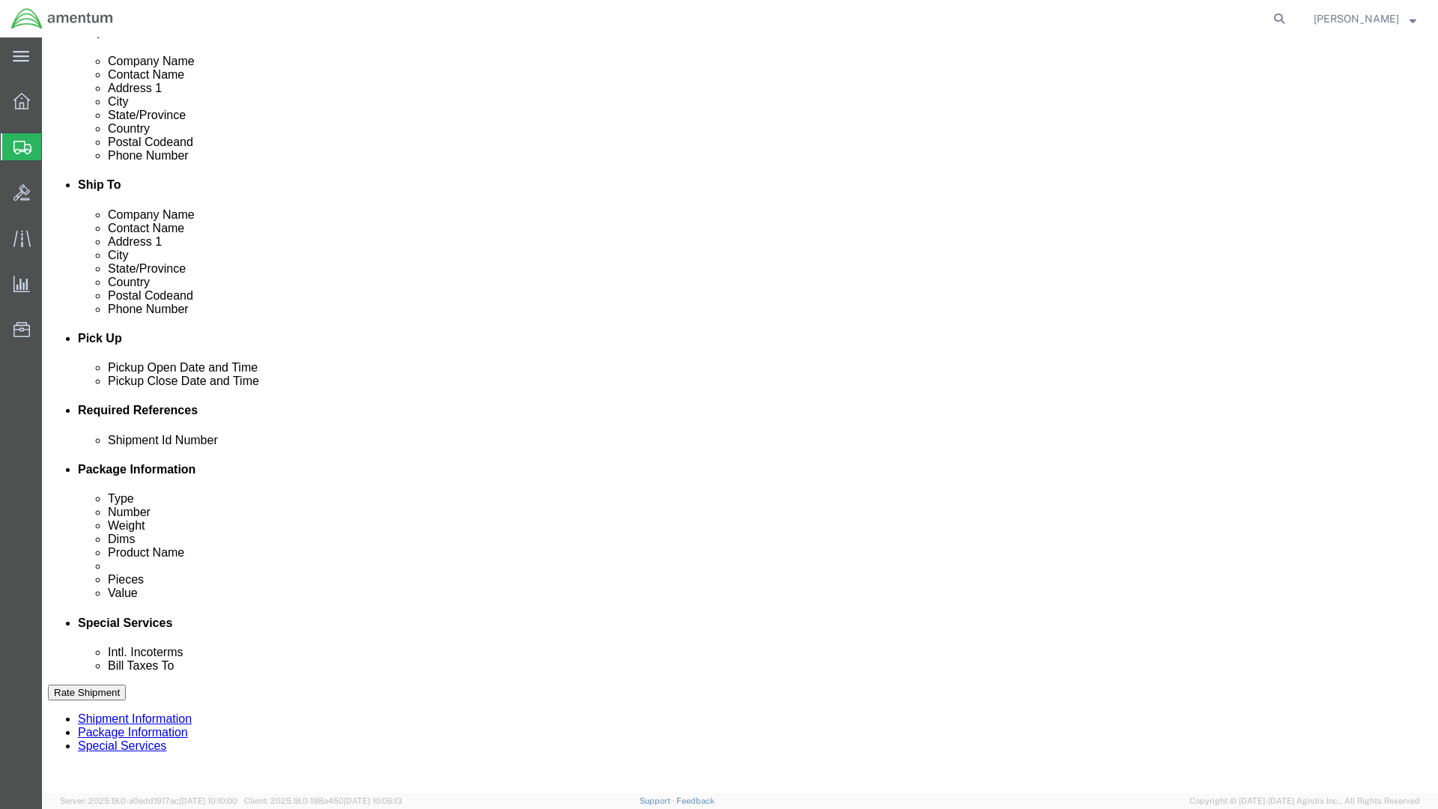
click button "Add reference"
click select "Select Account Type Activity ID Airline Appointment Number ASN Batch Request # …"
select select "DEPT"
click select "Select Account Type Activity ID Airline Appointment Number ASN Batch Request # …"
click input "text"
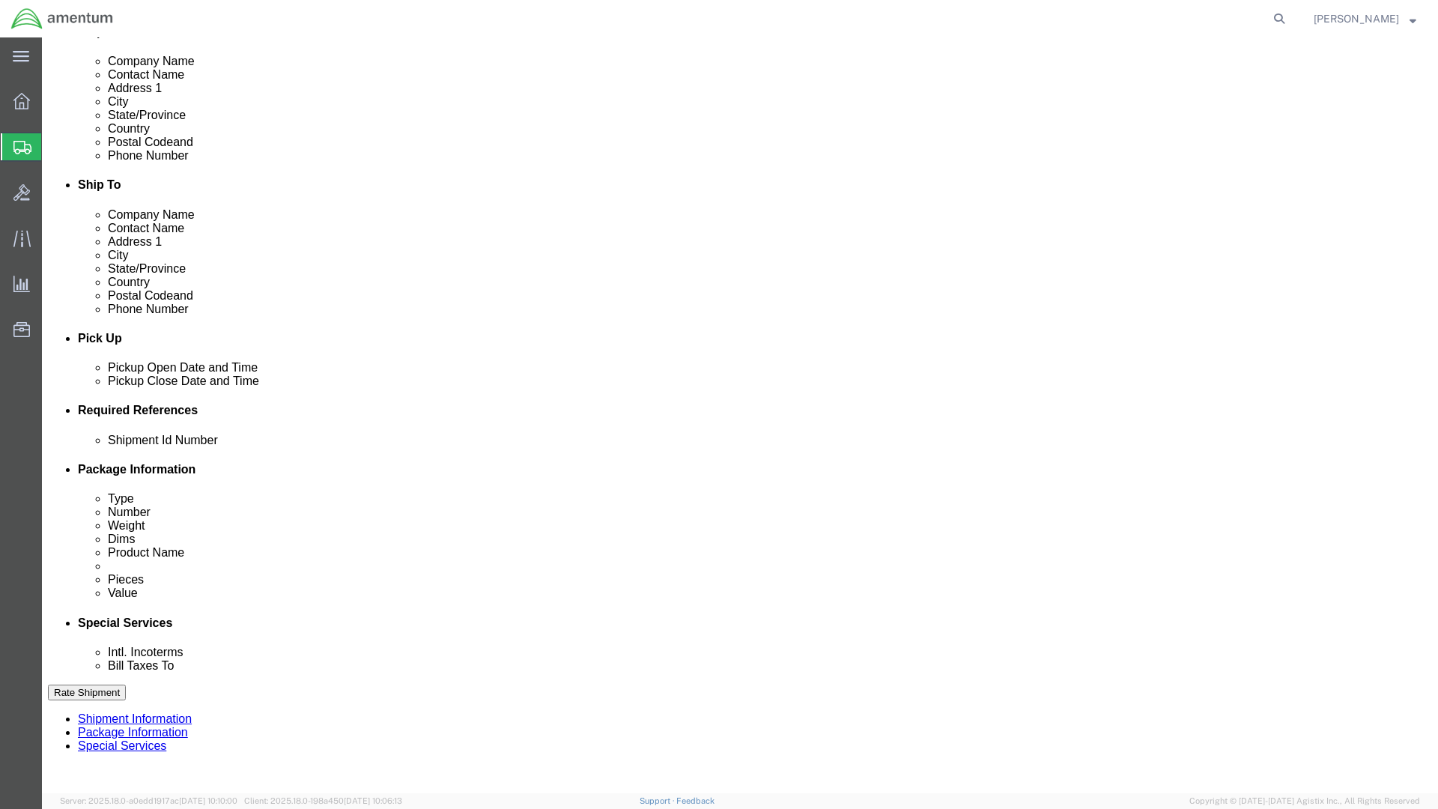
type input "CBP"
click select "Select Account Type Activity ID Airline Appointment Number ASN Batch Request # …"
select select "CUSTREF"
click select "Select Account Type Activity ID Airline Appointment Number ASN Batch Request # …"
click input "text"
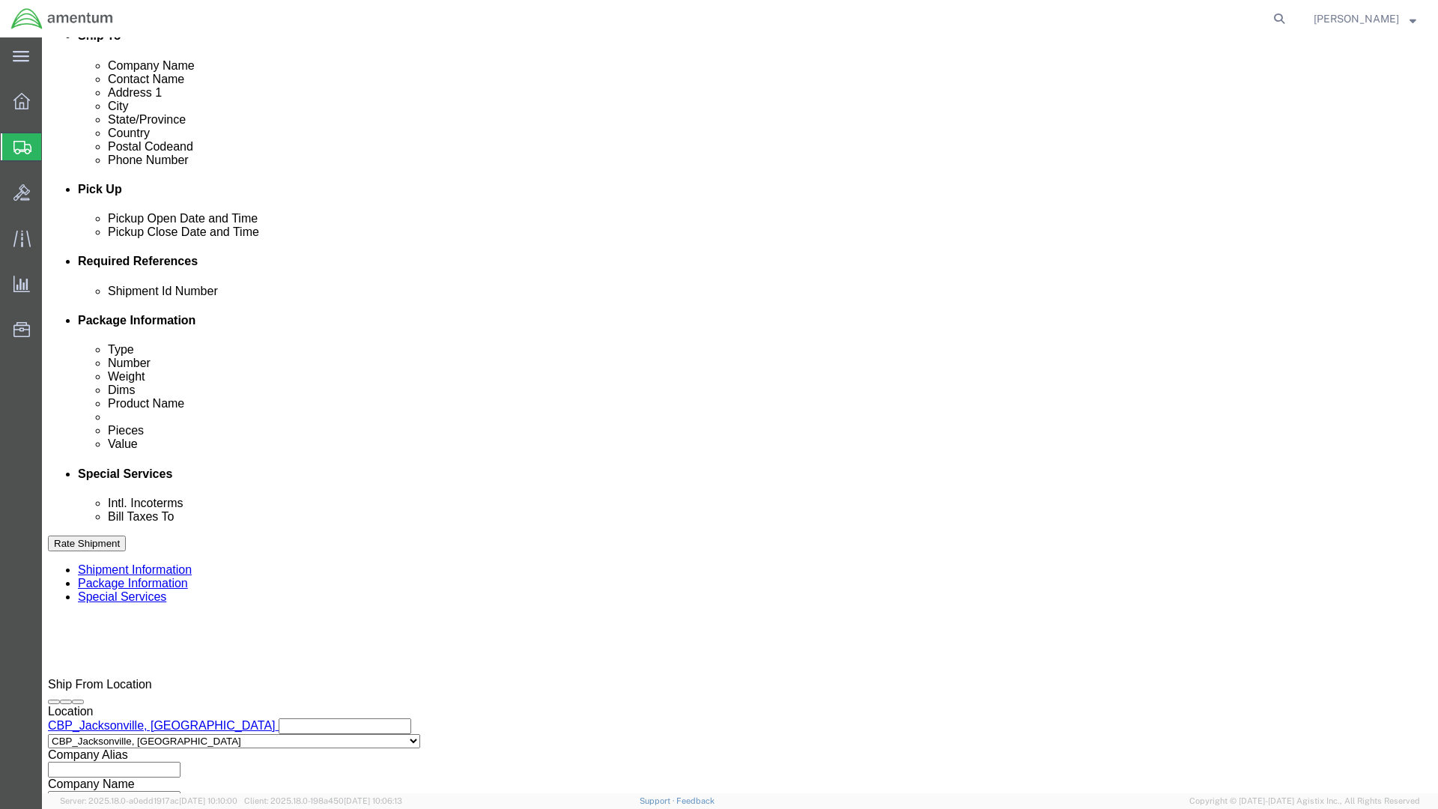
scroll to position [530, 0]
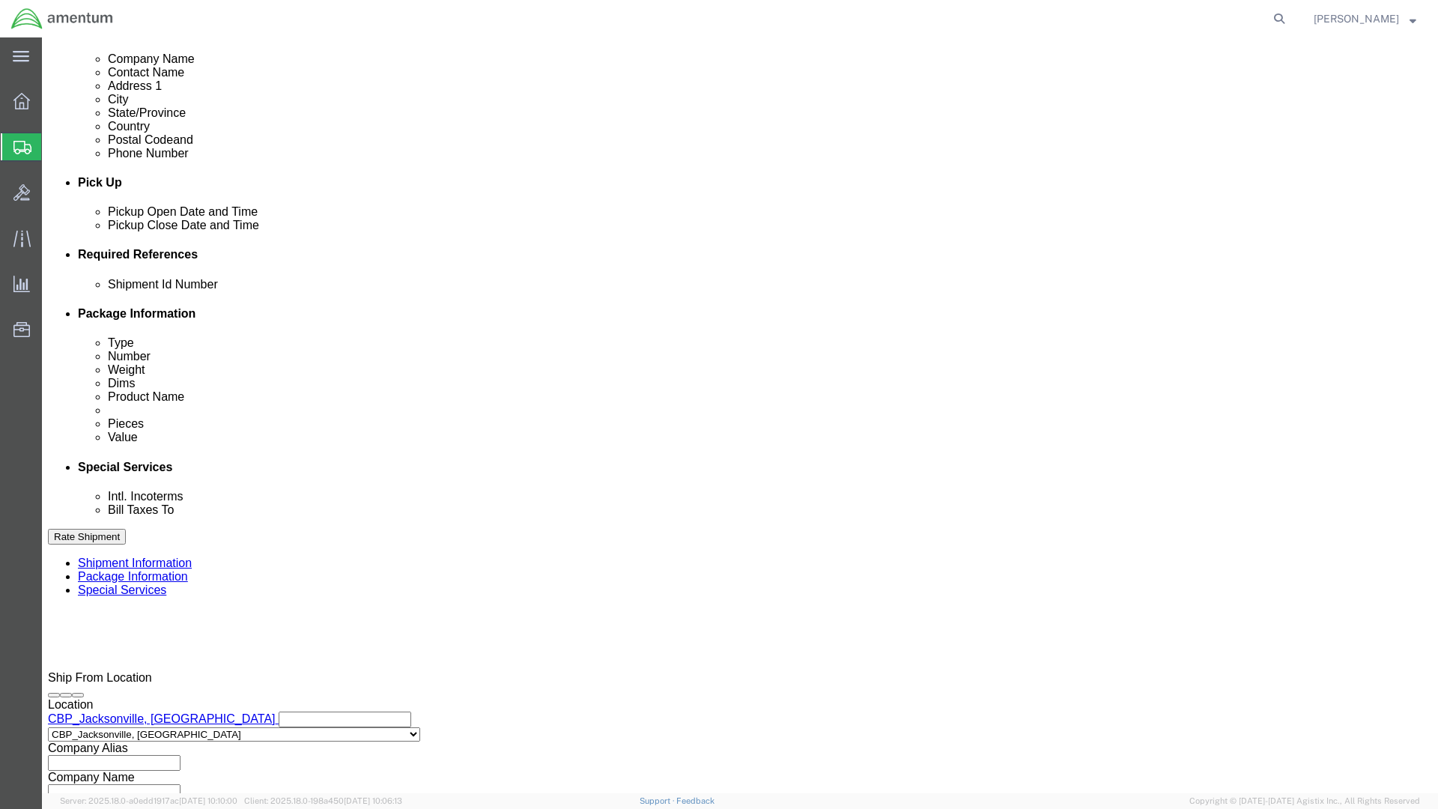
type input "Fire Extinguisher"
click button "Continue"
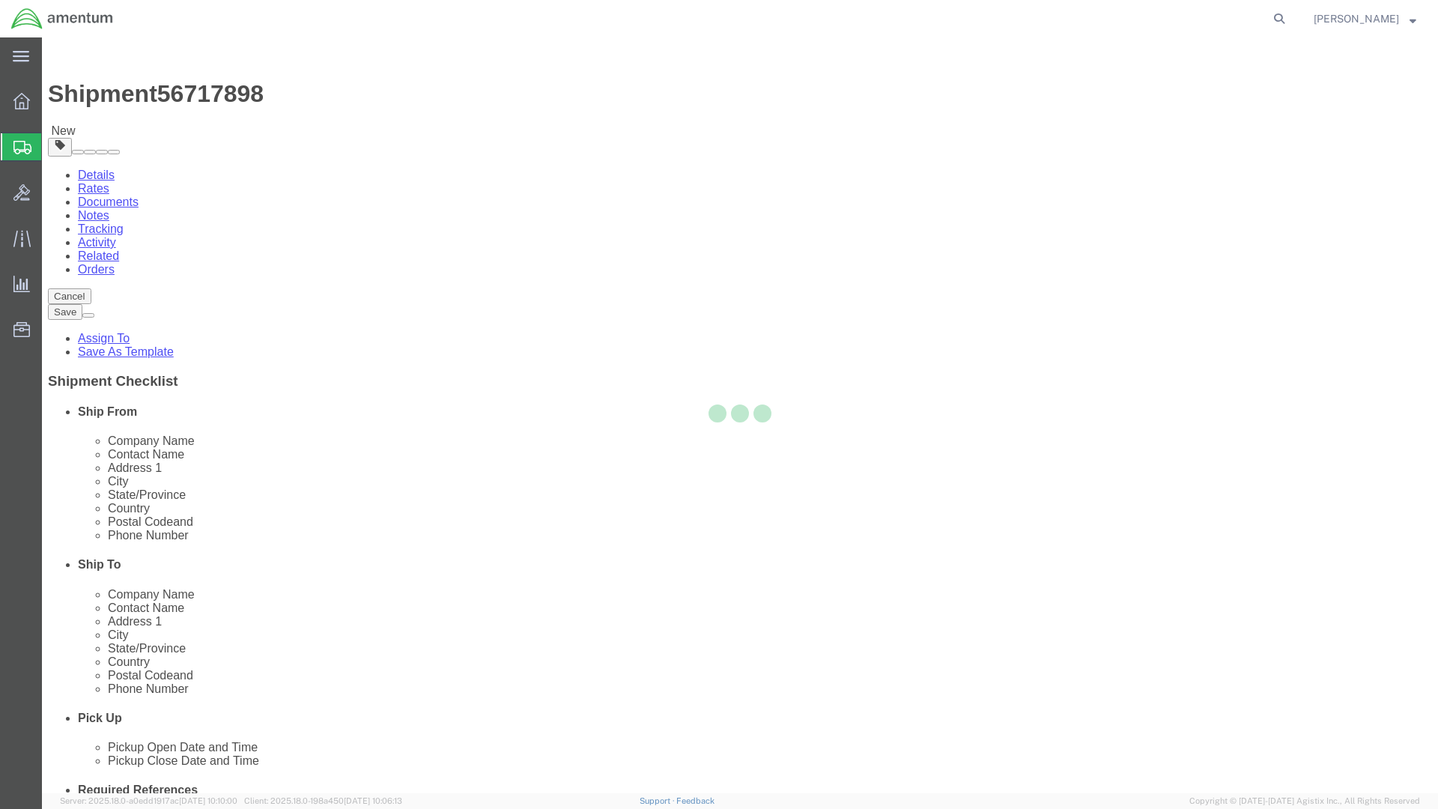
select select "CBOX"
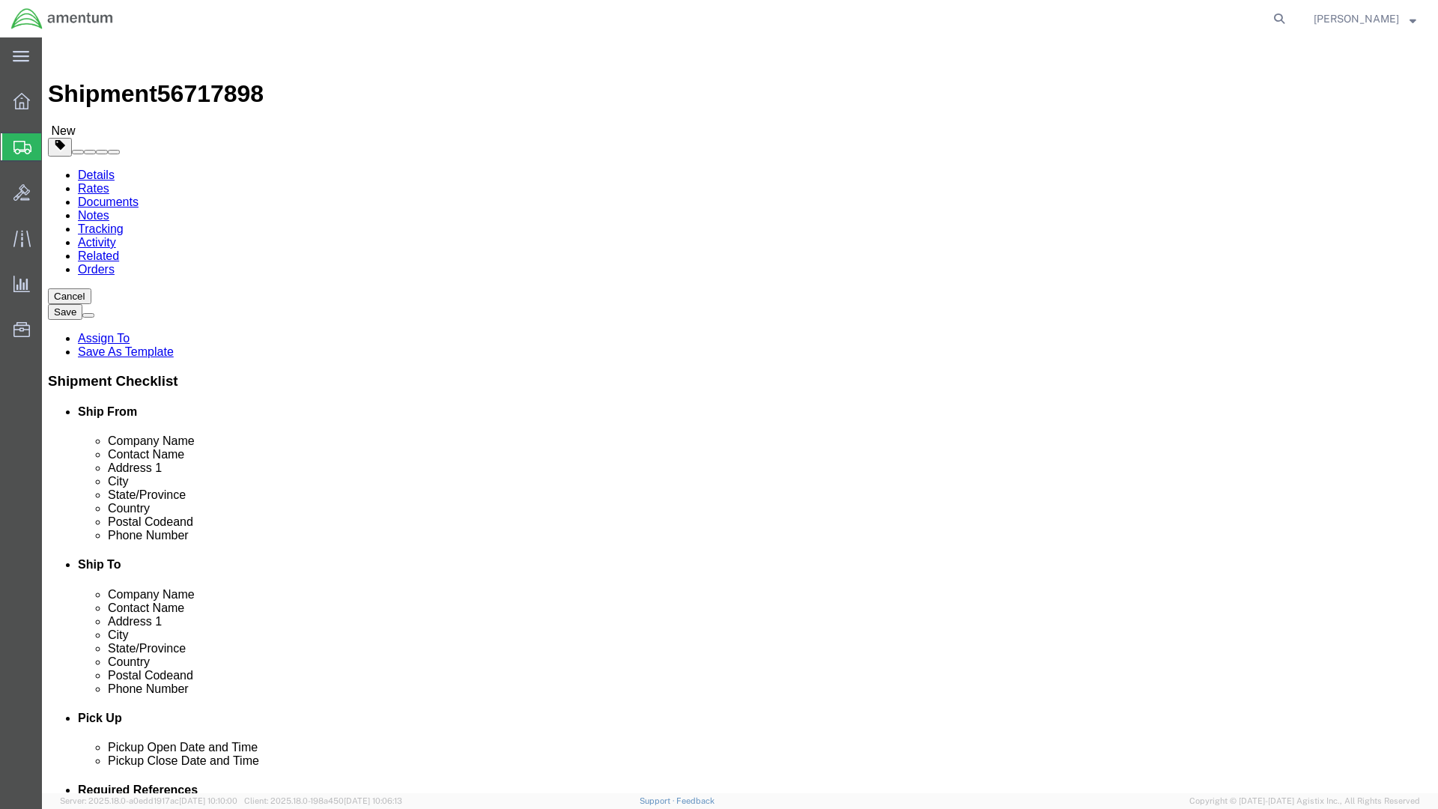
click input "text"
type input "15"
type input "10.5"
click input "0.00"
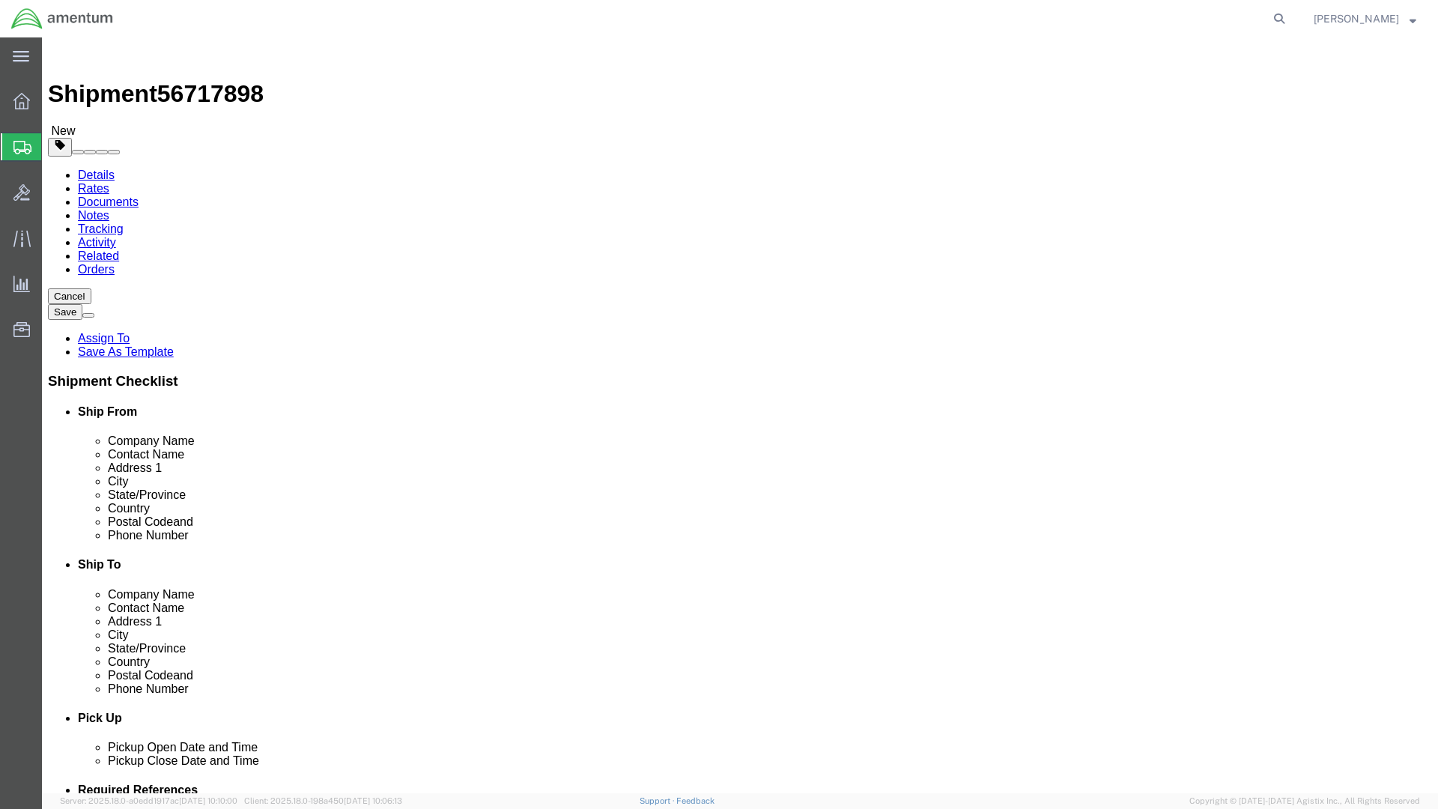
type input "10.00"
click link "Add Content"
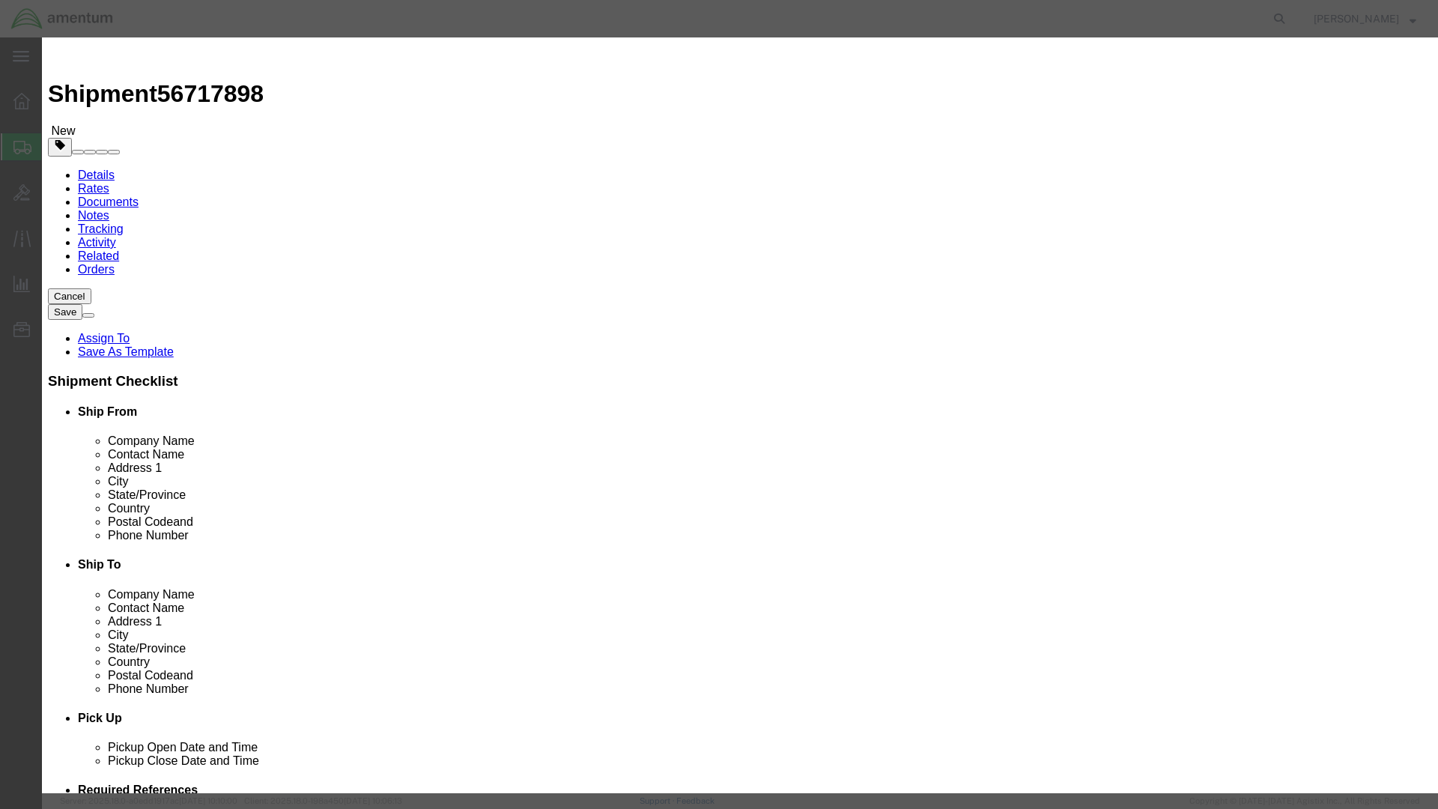
click input "text"
type input "fire extinguisher"
click h3 "Add content"
click input "0"
type input "1"
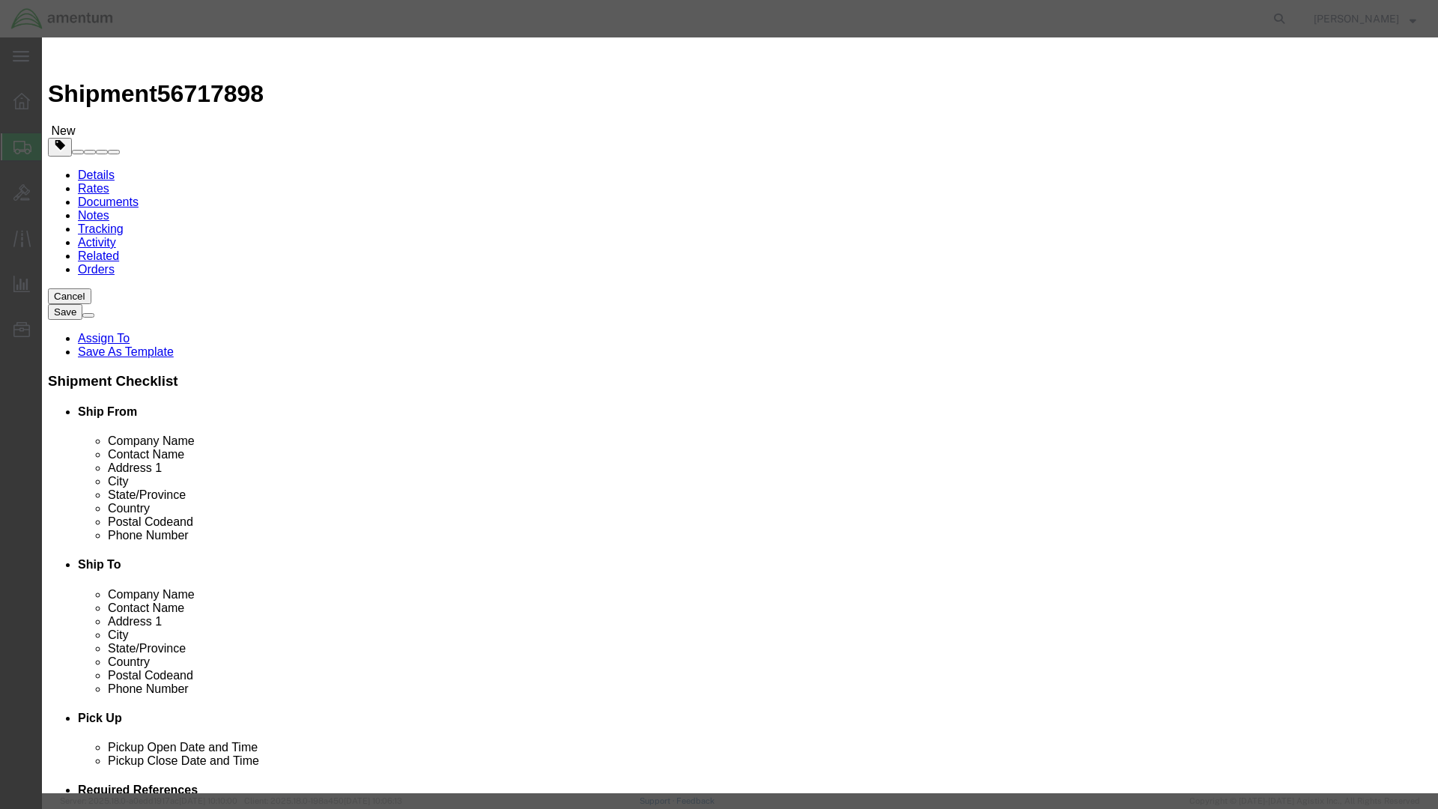
click input "text"
type input "3000"
click input "checkbox"
checkbox input "true"
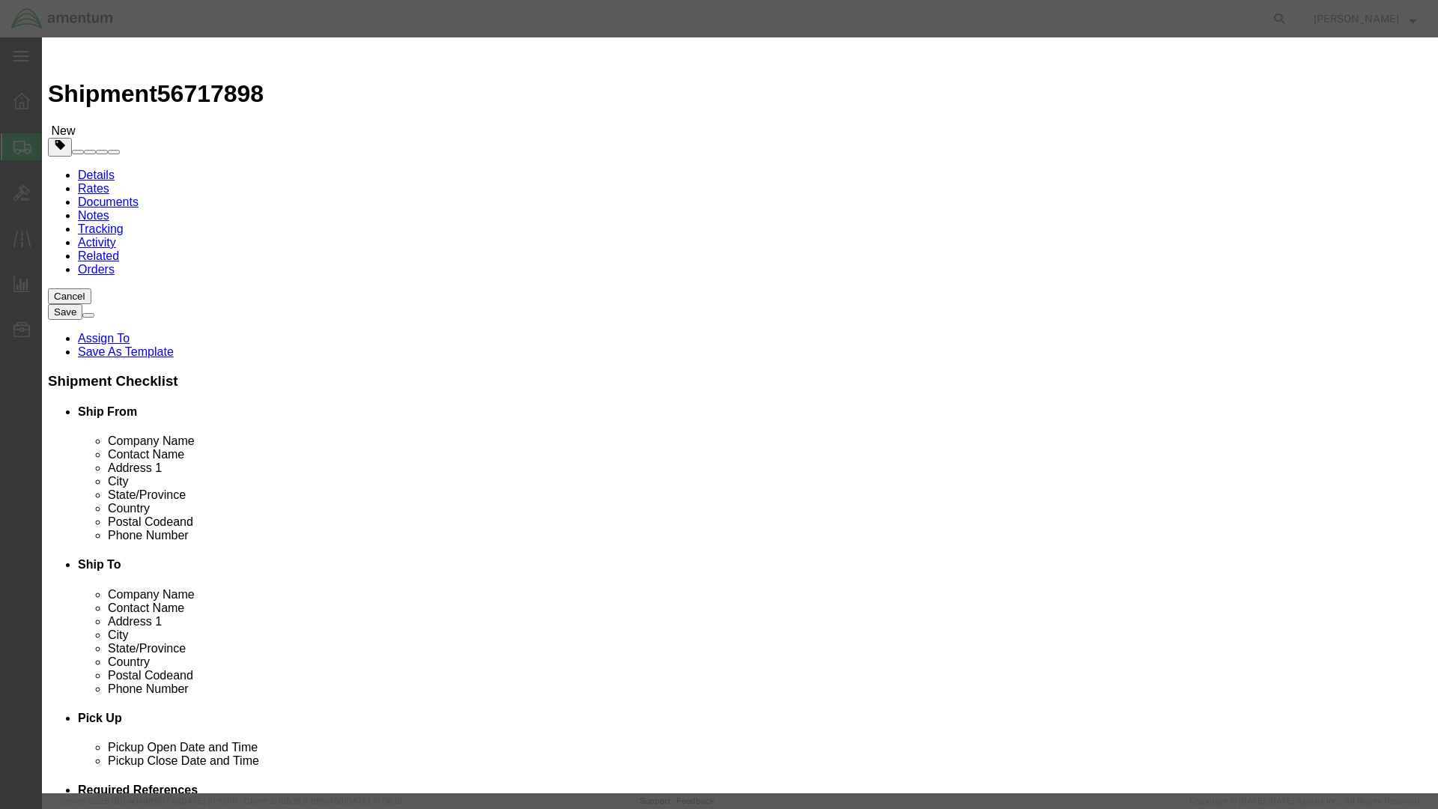
click input "text"
type input "Fire Extinguishers"
click input "text"
click at [360, 714] on agx-app-version "Server: 2025.18.0-a0edd1917ac [DATE] 10:10:00 Client: 2025.18.0-198a450 [DATE] …" at bounding box center [740, 801] width 1396 height 16
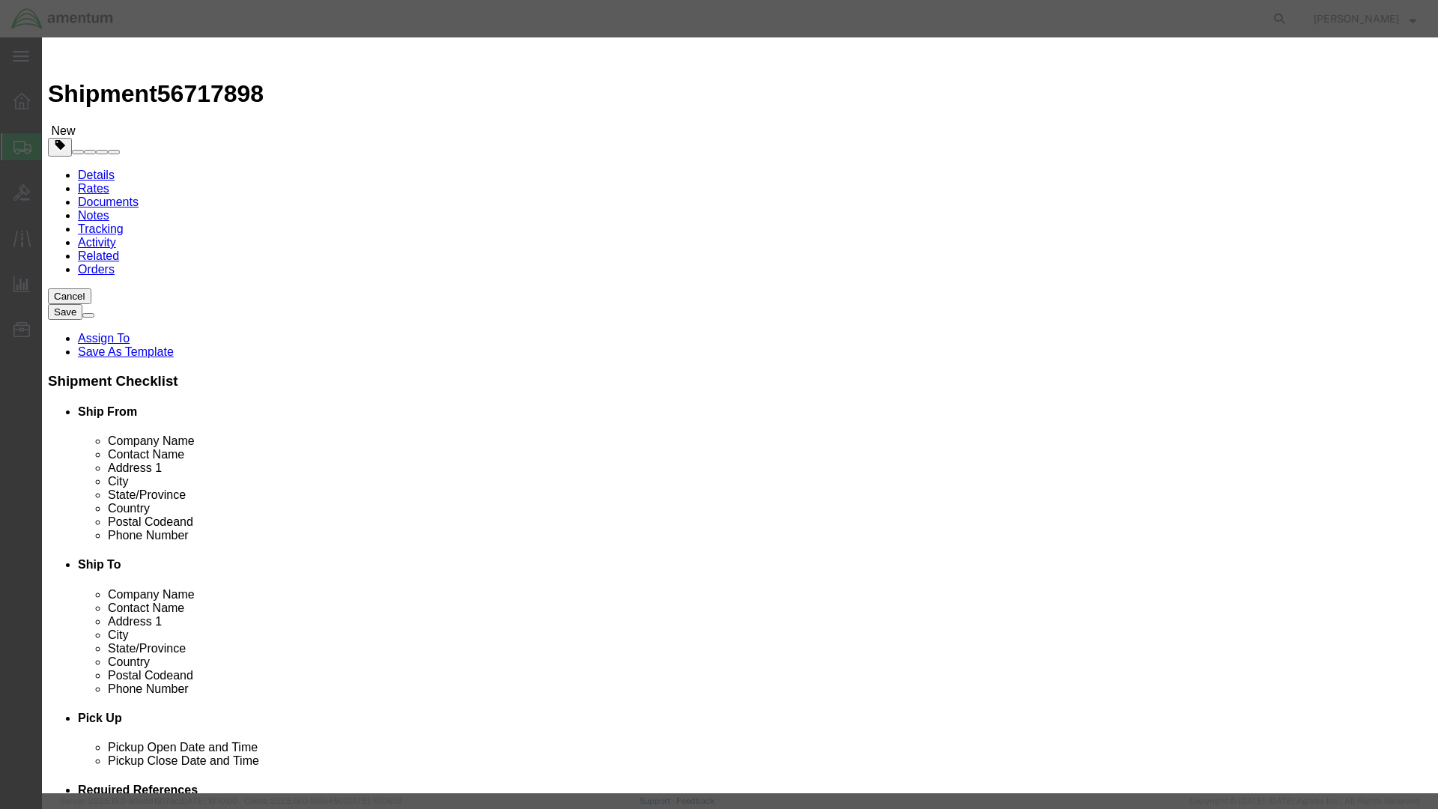
click at [775, 714] on agx-app-version "Server: 2025.18.0-a0edd1917ac [DATE] 10:10:00 Client: 2025.18.0-198a450 [DATE] …" at bounding box center [740, 801] width 1396 height 16
click at [42, 37] on agx-top-navbar "[PERSON_NAME]" at bounding box center [42, 423] width 0 height 772
drag, startPoint x: 996, startPoint y: 0, endPoint x: 1047, endPoint y: 97, distance: 109.2
click input "text"
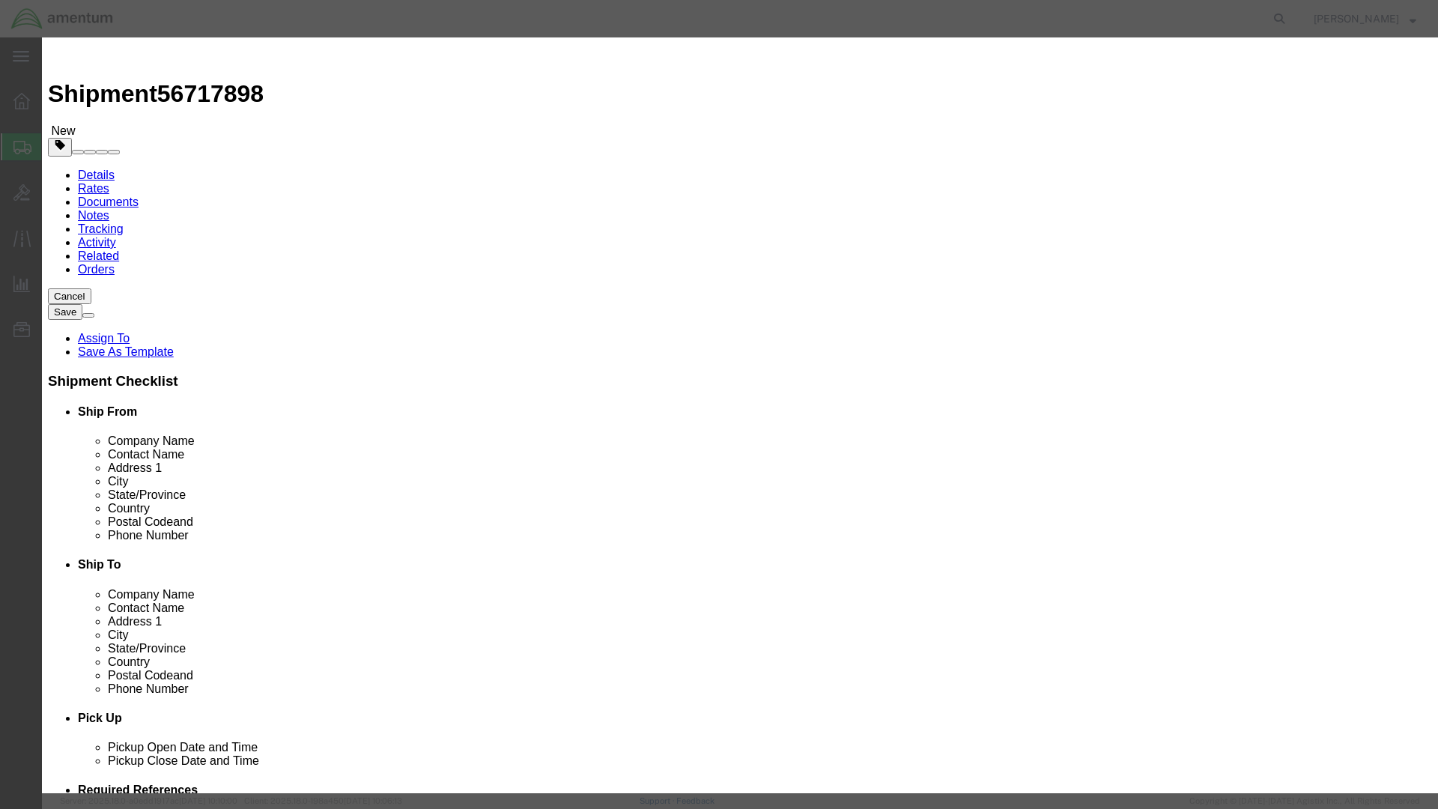
click icon "button"
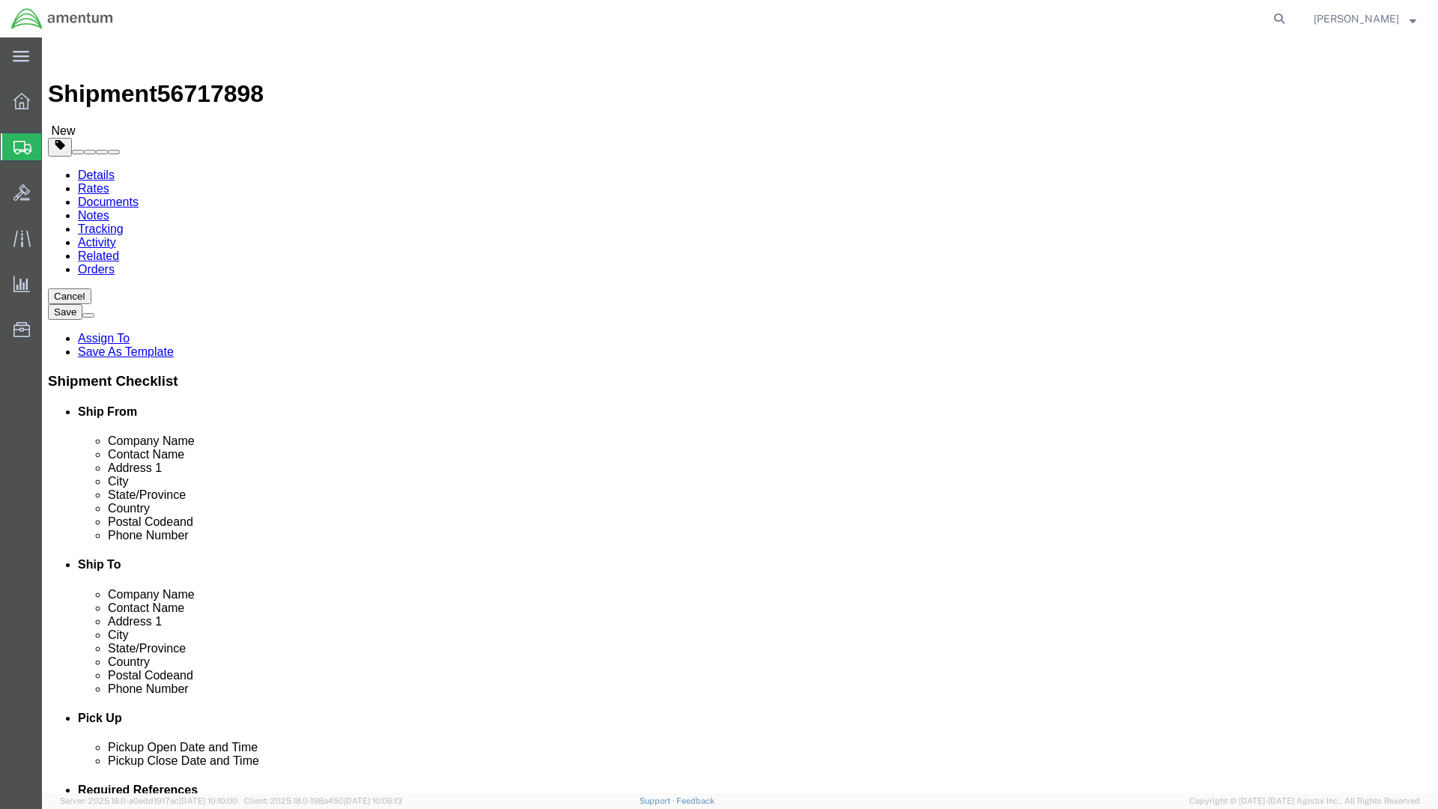
click link "Add Content"
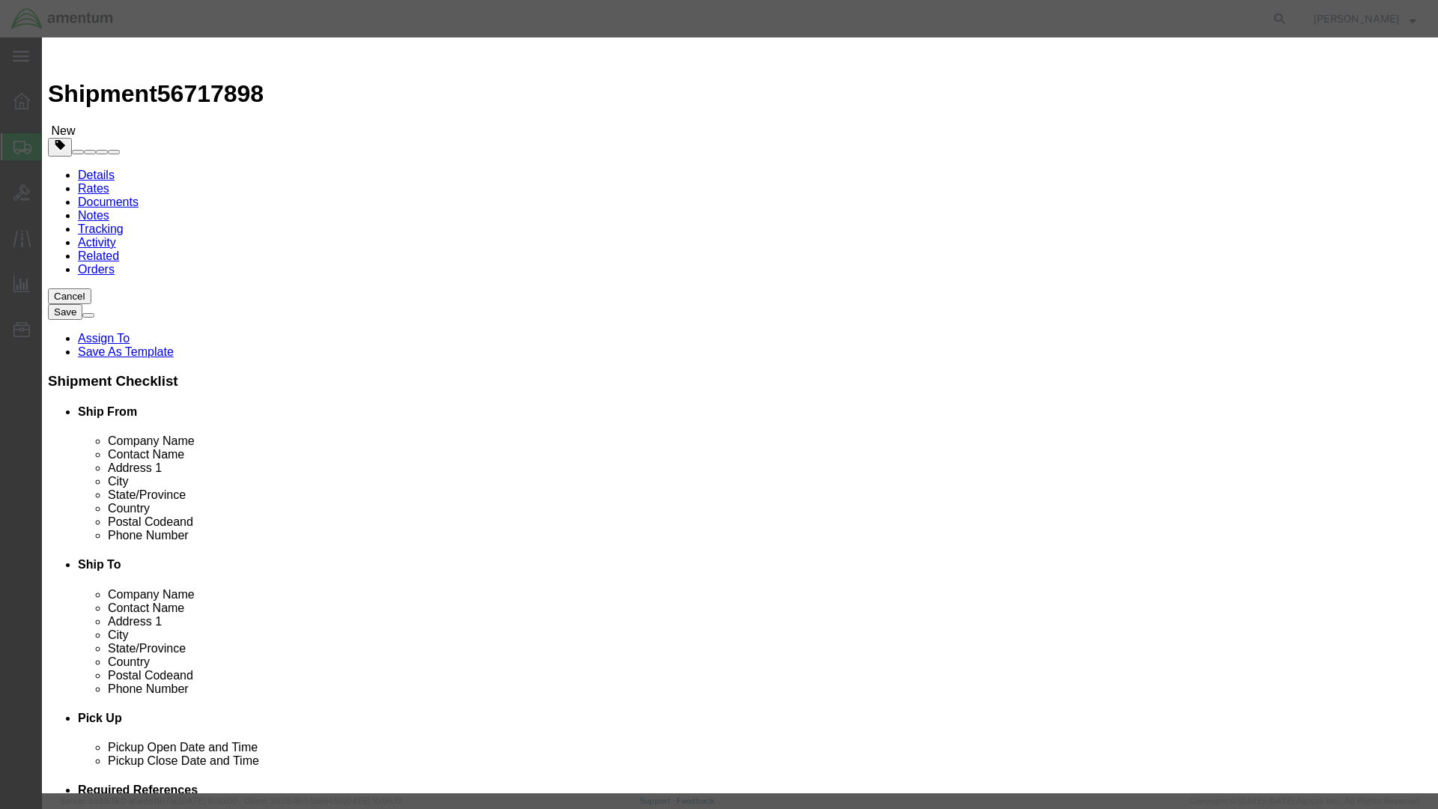
click div "Commodity library"
click input "text"
type input "fire extinguisher"
type input "3000"
click input "0"
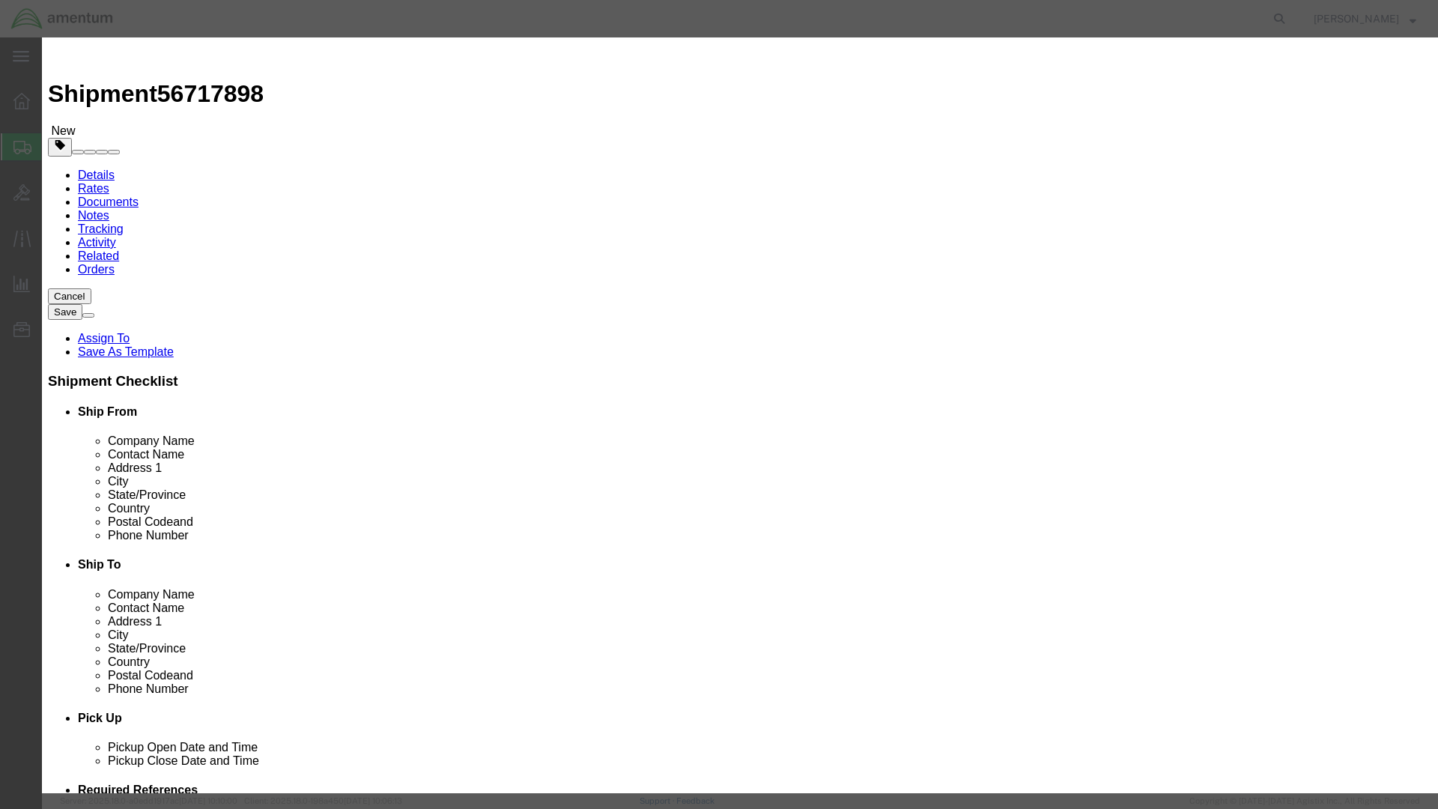
type input "1"
click label "Notes"
click input "checkbox"
checkbox input "true"
click input "text"
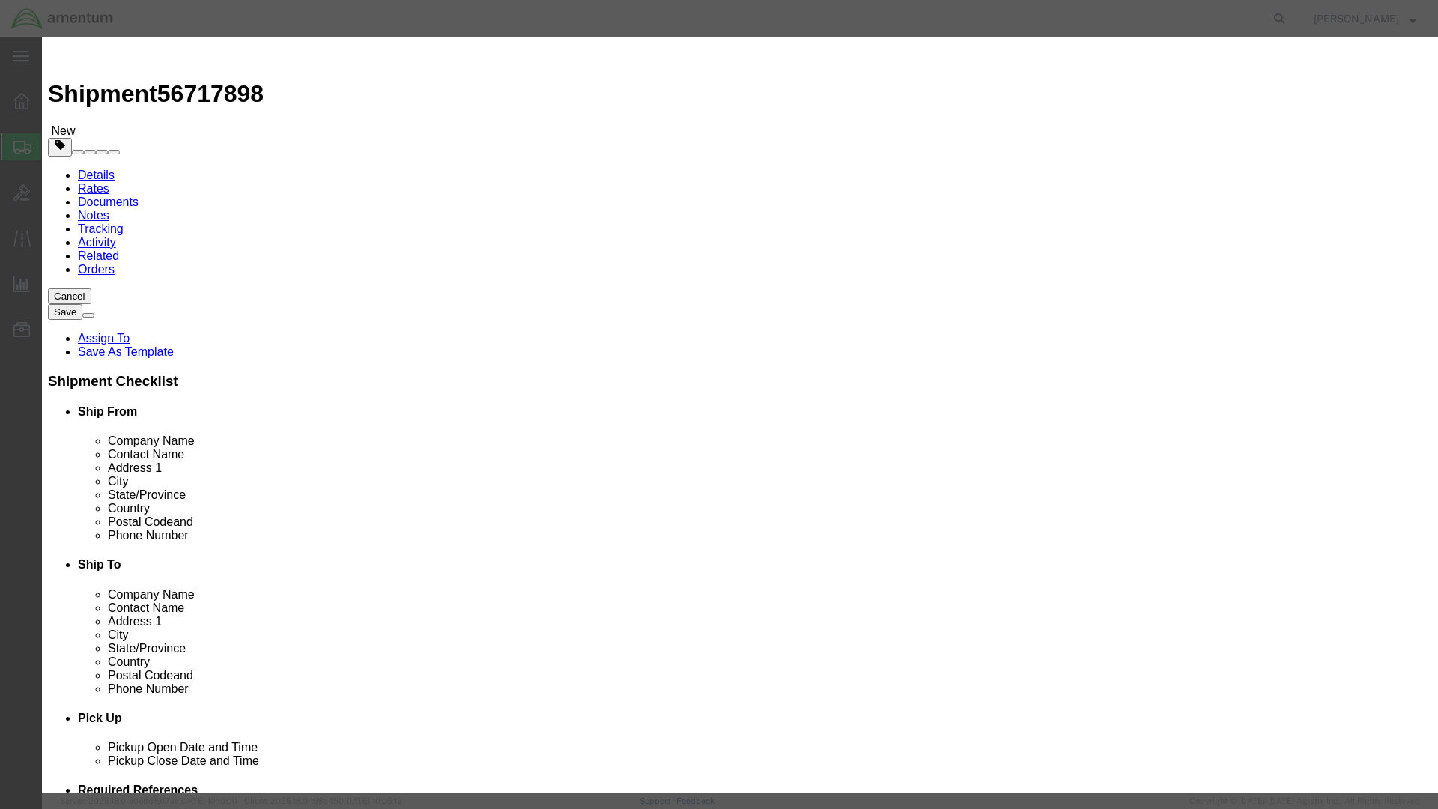
click input "text"
drag, startPoint x: 576, startPoint y: 539, endPoint x: 419, endPoint y: 548, distance: 156.8
click div "Proper Shipping Name 1044 UN # Class Select 1 Explosive 1.1 Explosive 1.2 Explo…"
type input "Fire Extinguishers"
click input "text"
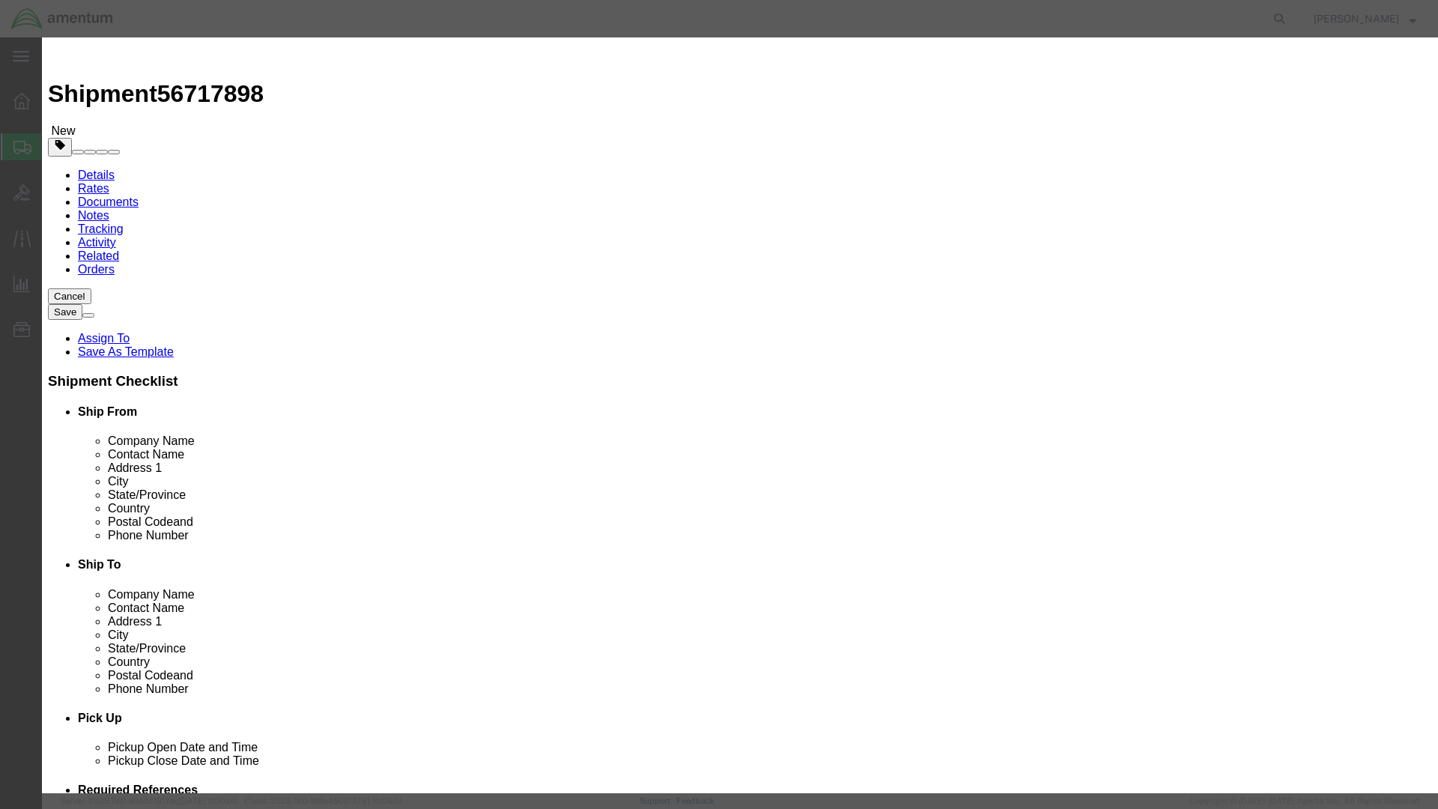
type input "1044"
click select "Select 1 Explosive 1.1 Explosive 1.2 Explosive 1.3 Explosive 1.4 Explosive 1.5 …"
select select "2.2 Non-Flammable Gas"
click select "Select 1 Explosive 1.1 Explosive 1.2 Explosive 1.3 Explosive 1.4 Explosive 1.5 …"
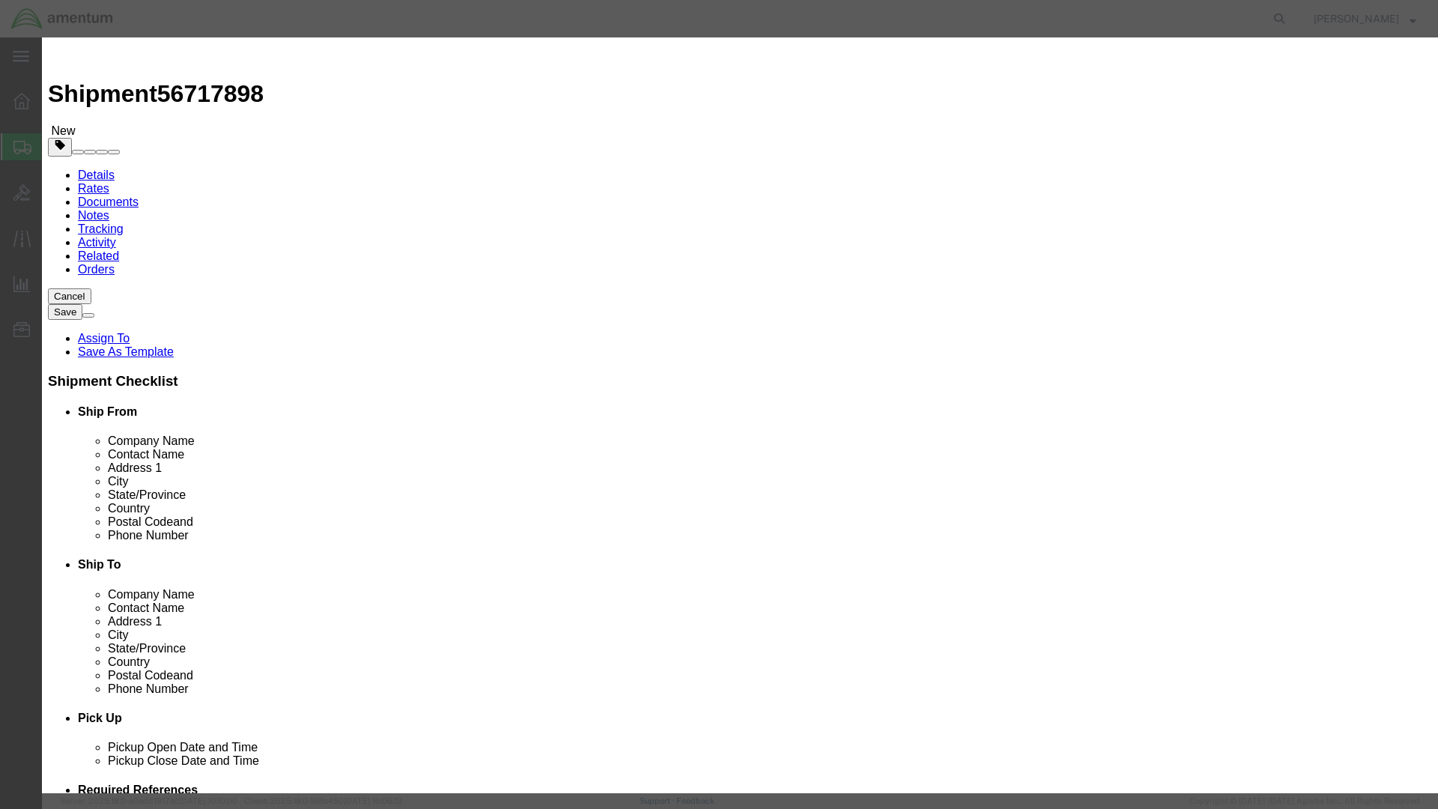
click input "text"
type input "1"
click select "Packaging Group I II III"
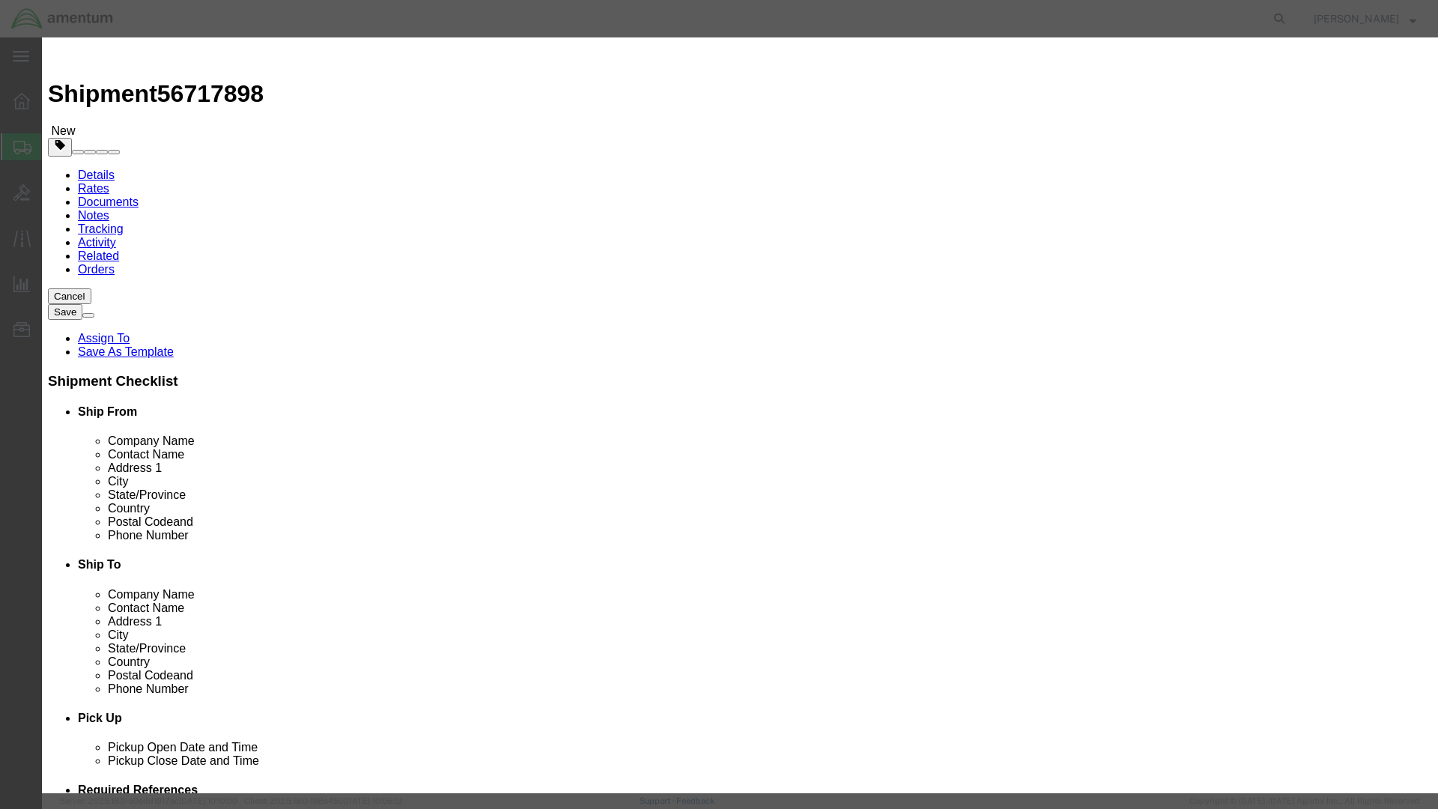
click select "Select 1 - Drums 2 - Reserved 3 - Jerricans 4 - Boxes 5 - Bags 6 - Composite Pa…"
select select "BOXES"
click select "Select 1 - Drums 2 - Reserved 3 - Jerricans 4 - Boxes 5 - Bags 6 - Composite Pa…"
click select "Container Material A - Steel (all types and surface treatments) B - Aluminum C …"
select select "FIBERBOARD"
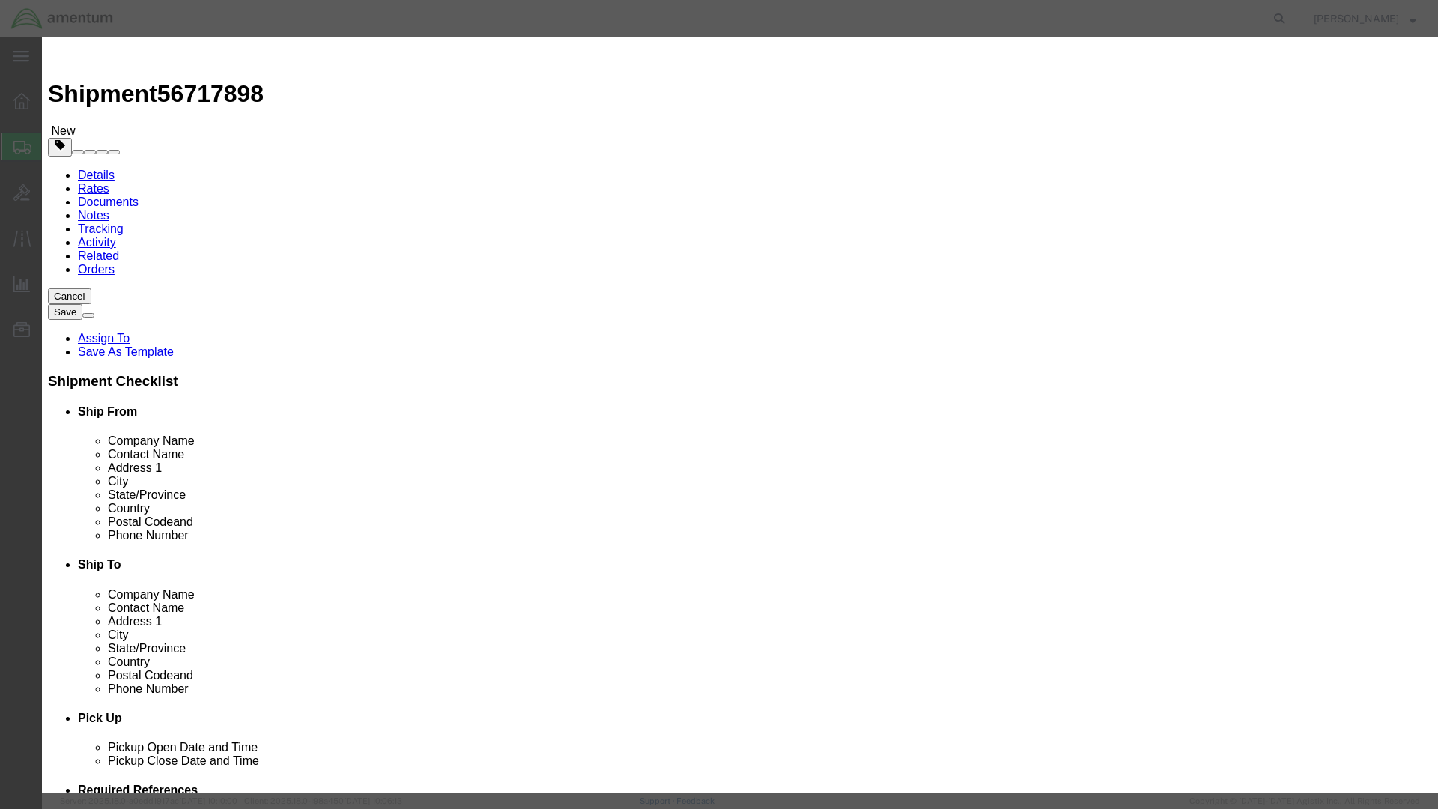
click select "Container Material A - Steel (all types and surface treatments) B - Aluminum C …"
click input "text"
type input "213"
click input "text"
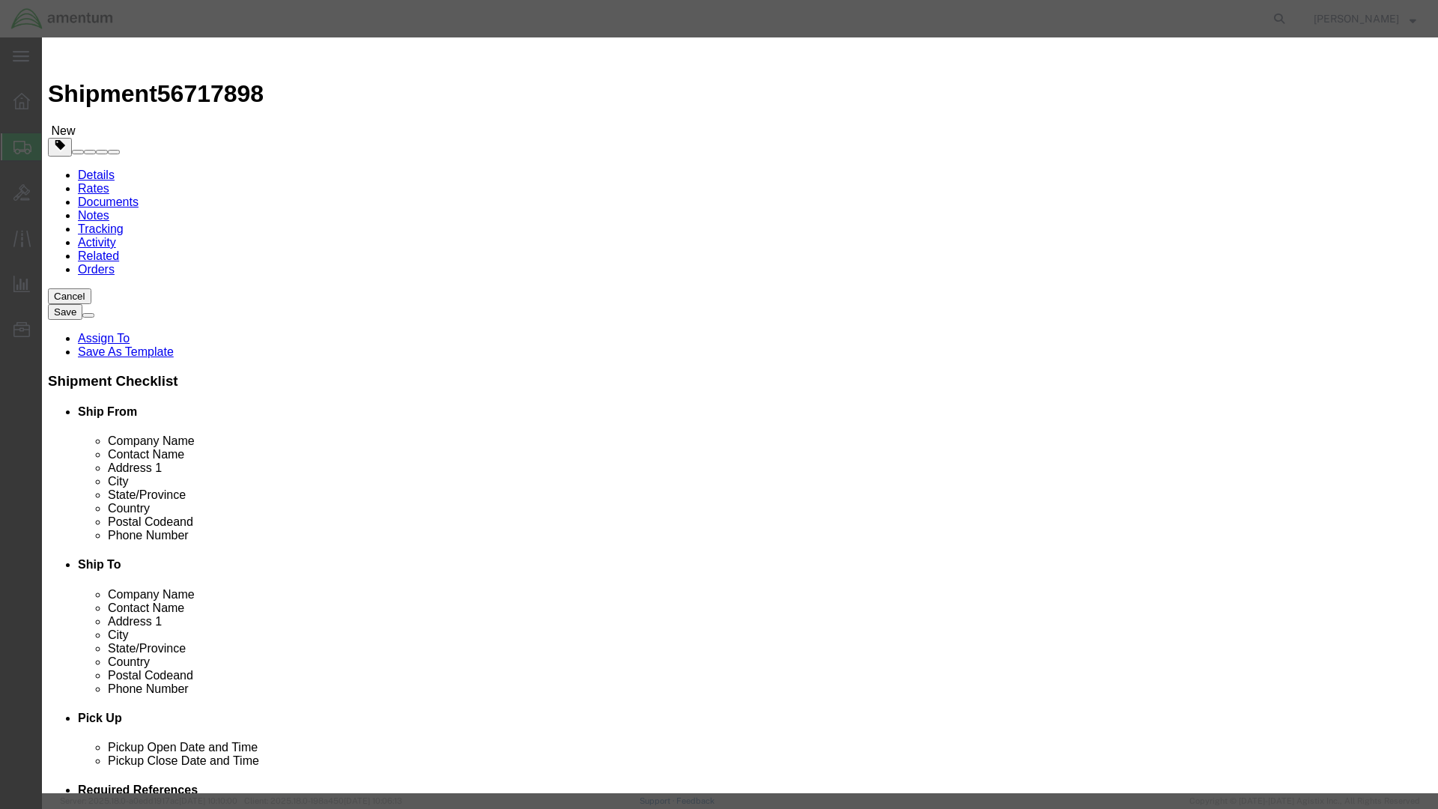
click select "Select kgs lbs"
select select "KGS"
click select "Select kgs lbs"
click select "Select curies gallons kgs lbs liters milliliters"
select select "KGS"
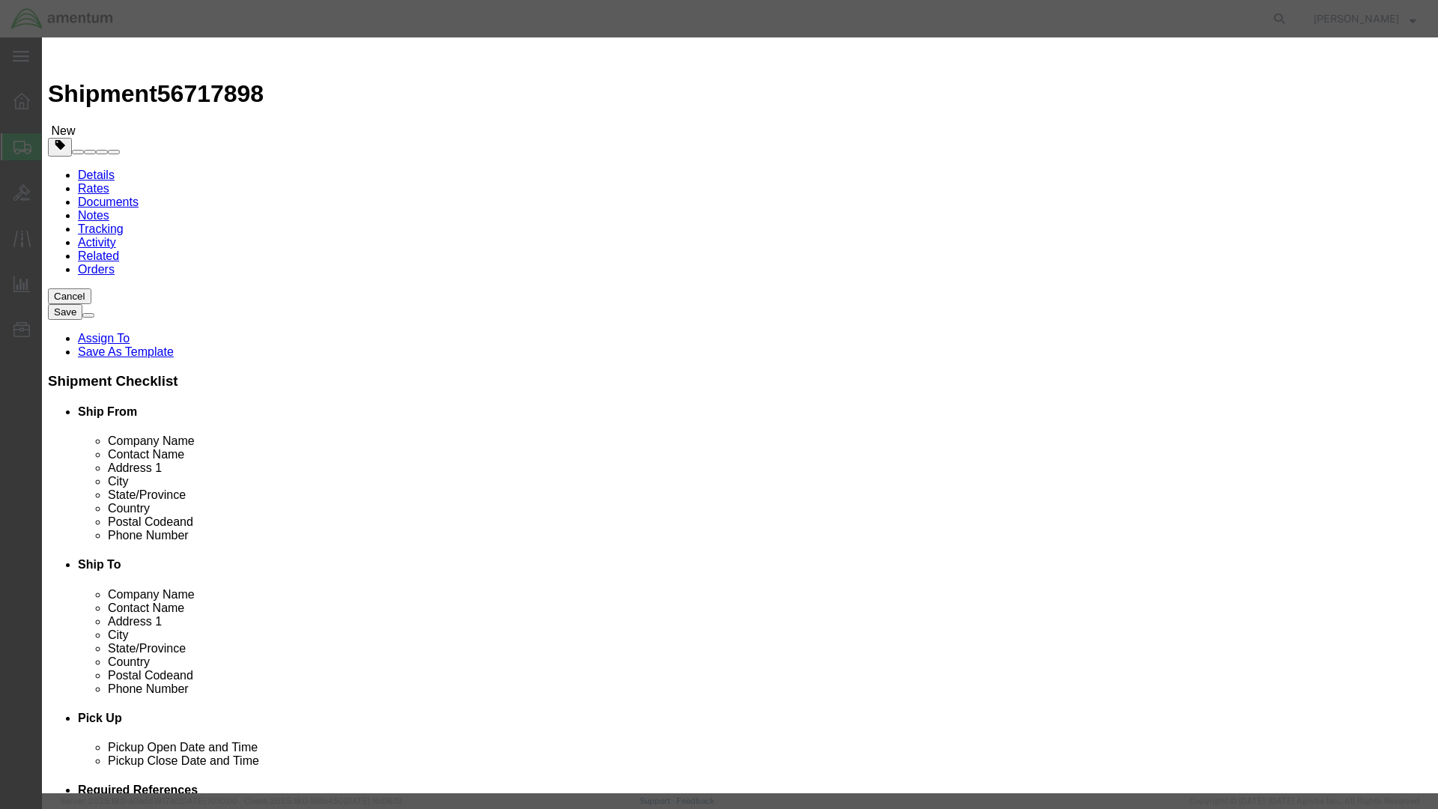
click select "Select curies gallons kgs lbs liters milliliters"
click input "text"
type input "4.53"
click input "text"
type input "4.53"
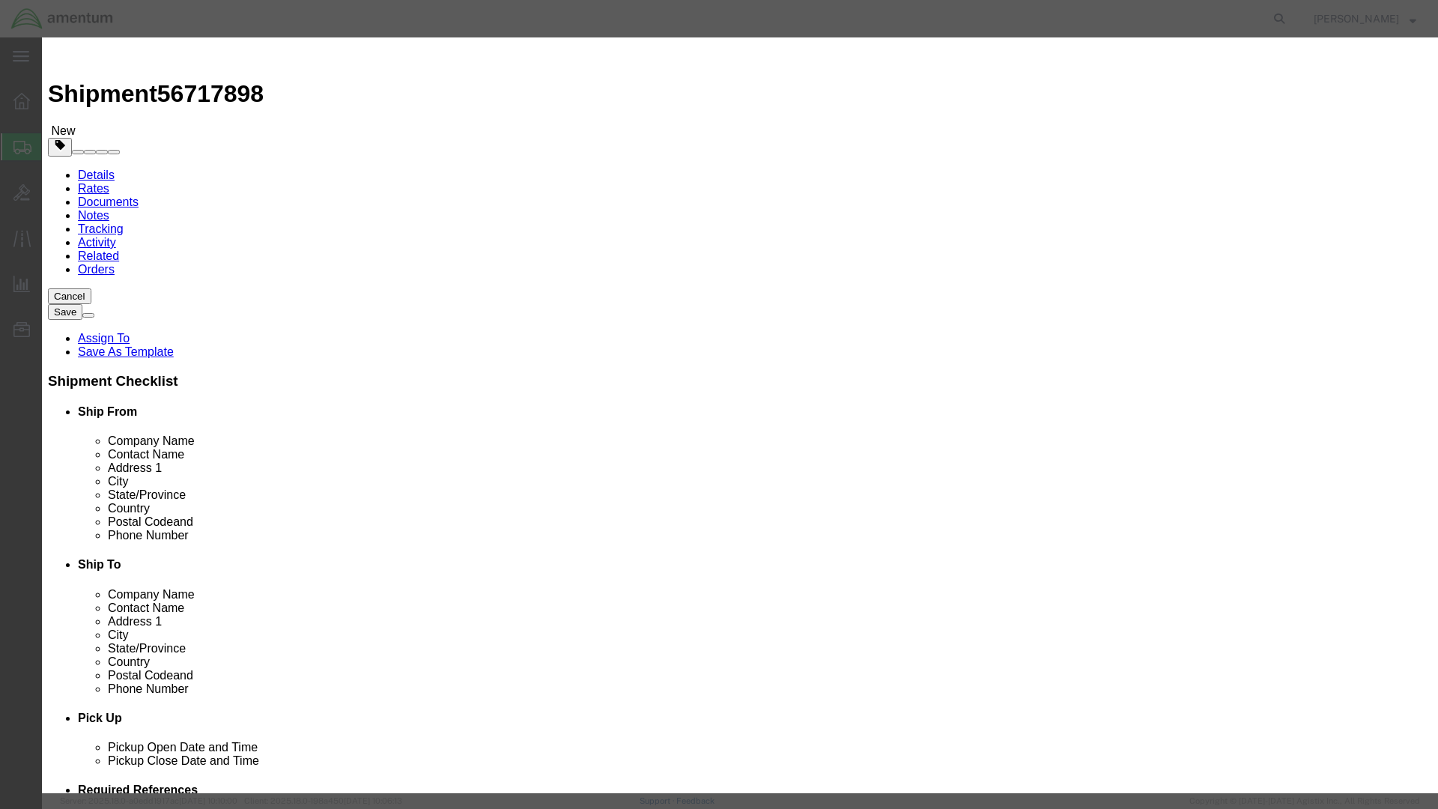
click input "text"
type input "chemtrec"
select select "US"
type input "chemtrec"
type input "8004249300"
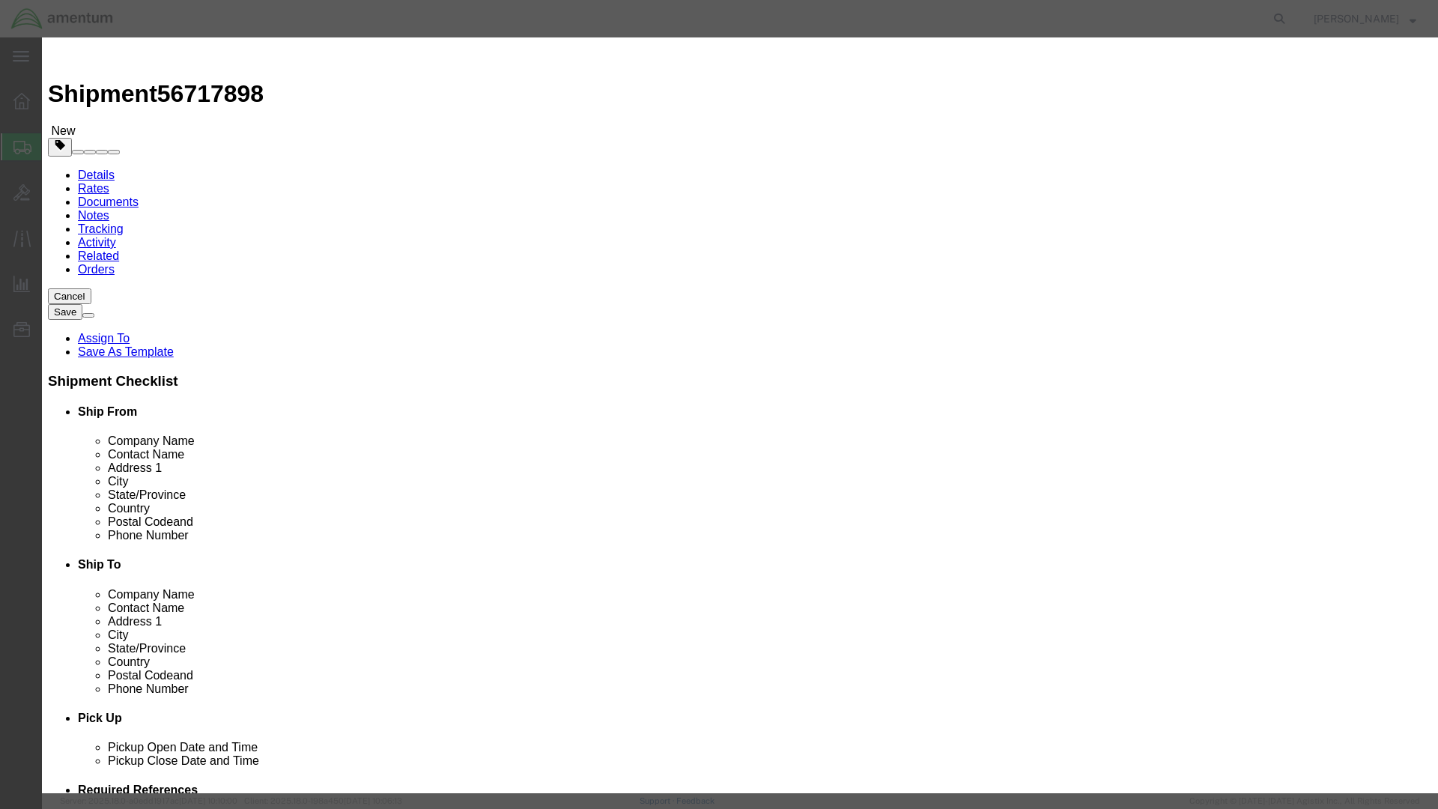
click div "Commodity library Product Name fire extinguisher Fire Pieces 1 Select Bag Barre…"
click button "Save & Close"
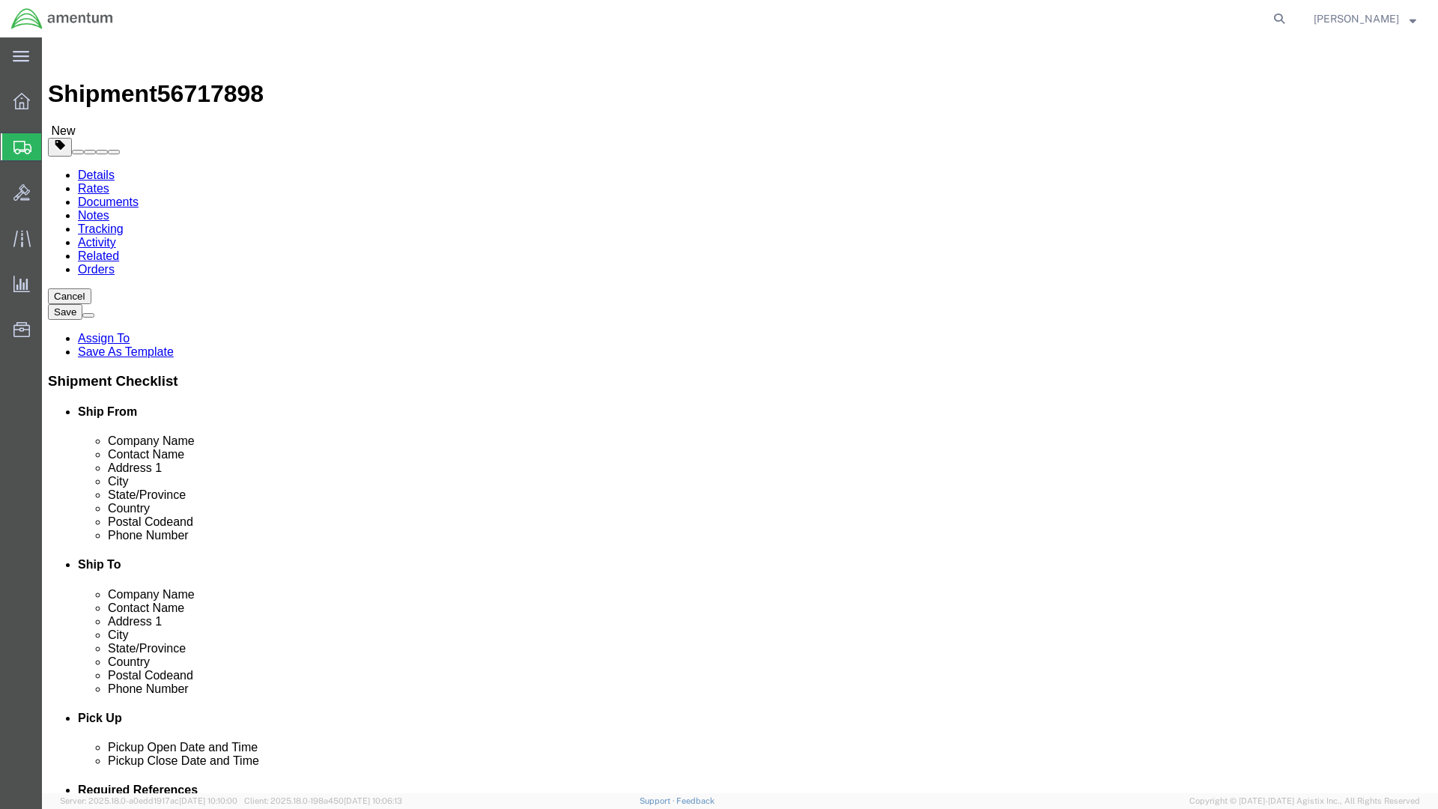
click button "Rate Shipment"
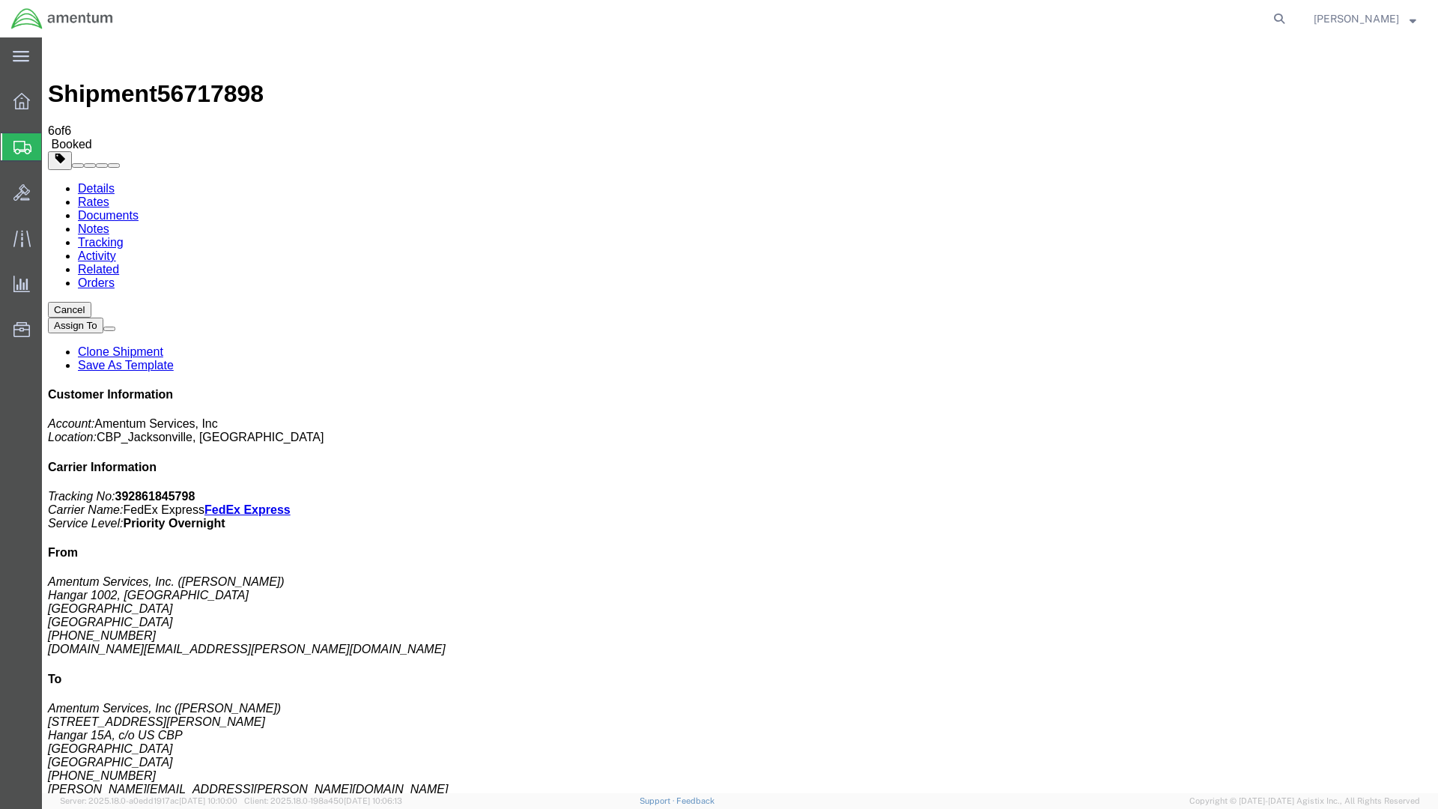
drag, startPoint x: 56, startPoint y: 353, endPoint x: 146, endPoint y: 264, distance: 126.6
click at [196, 490] on b "392861845798" at bounding box center [155, 496] width 80 height 13
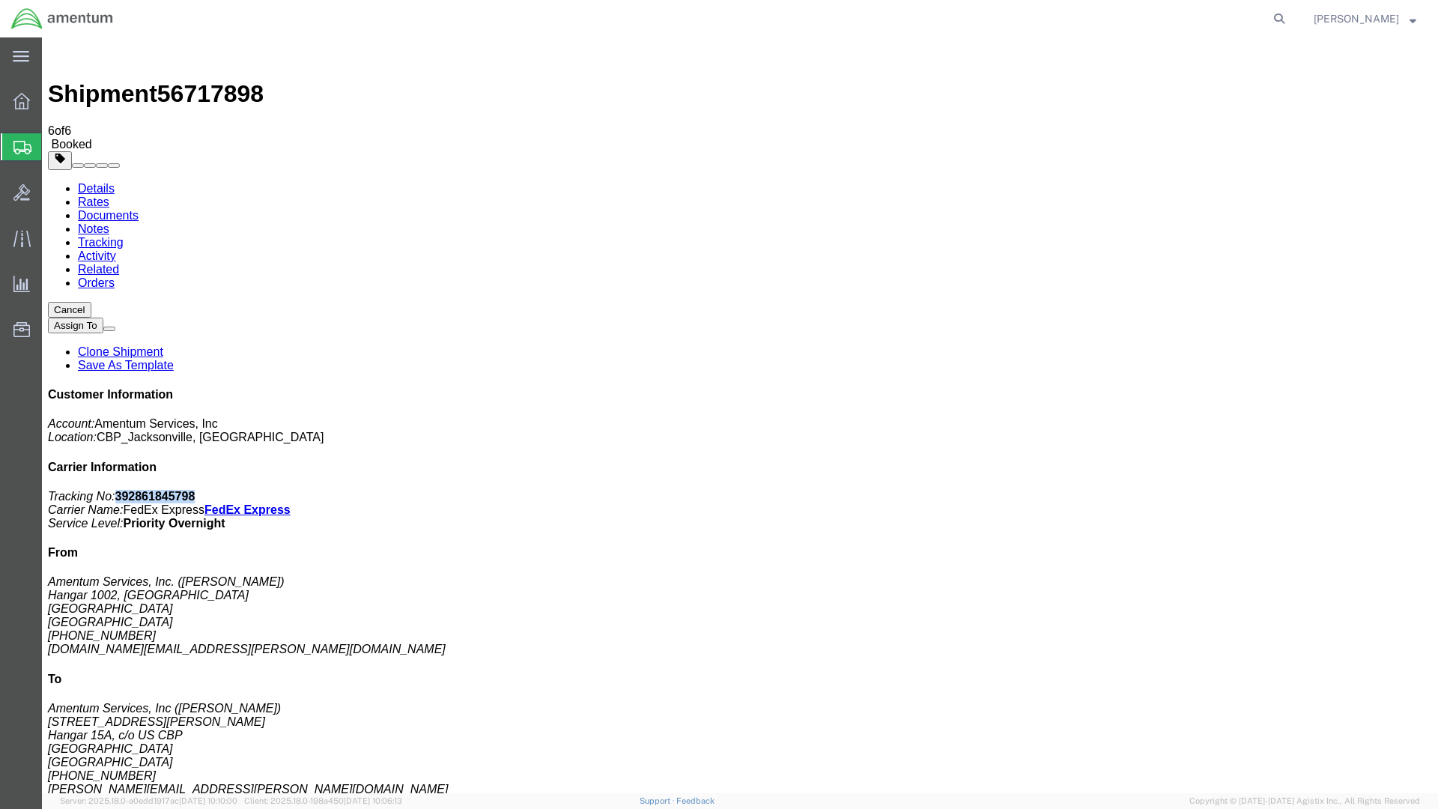
copy b "392861845798"
